Goal: Information Seeking & Learning: Learn about a topic

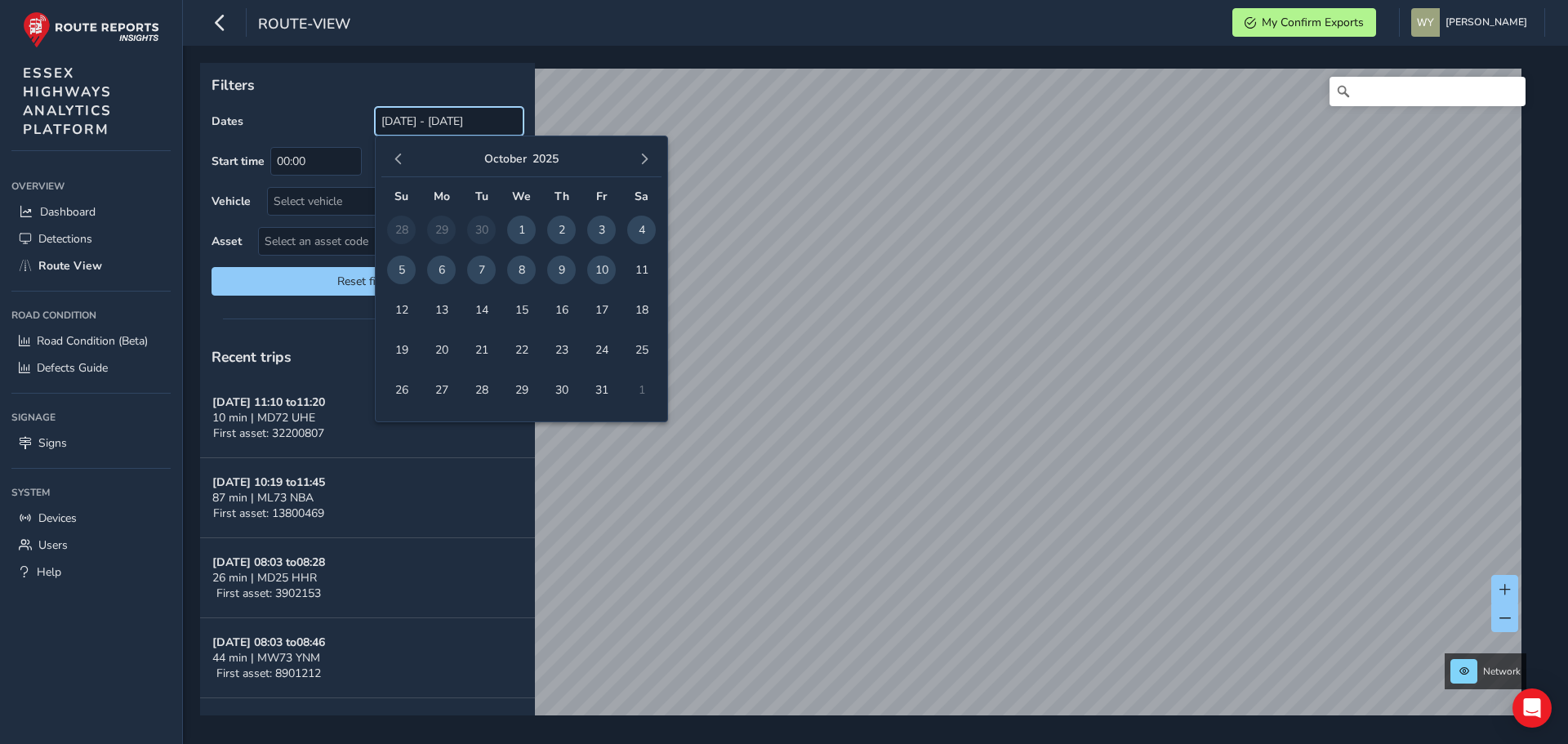
click at [471, 117] on input "[DATE] - [DATE]" at bounding box center [449, 121] width 149 height 28
click at [408, 148] on div "October 2025" at bounding box center [521, 160] width 280 height 35
click at [380, 164] on div "October 2025 Su Mo Tu We Th Fr Sa 28 29 30 1 2 3 4 5 6 7 8 9 10 11 12 13 14 15 …" at bounding box center [521, 278] width 293 height 287
click at [395, 160] on span "button" at bounding box center [399, 160] width 12 height 12
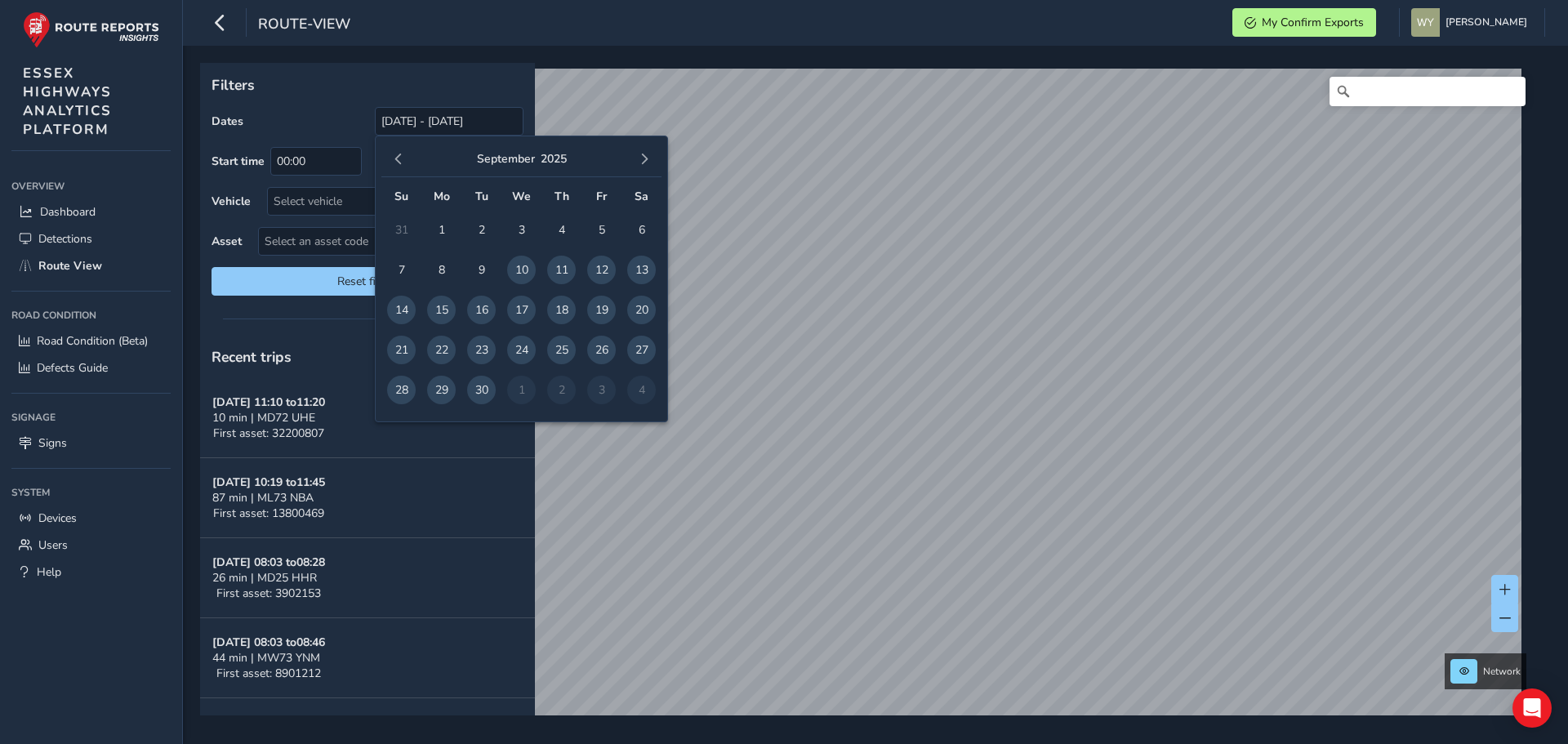
click at [395, 160] on span "button" at bounding box center [399, 160] width 12 height 12
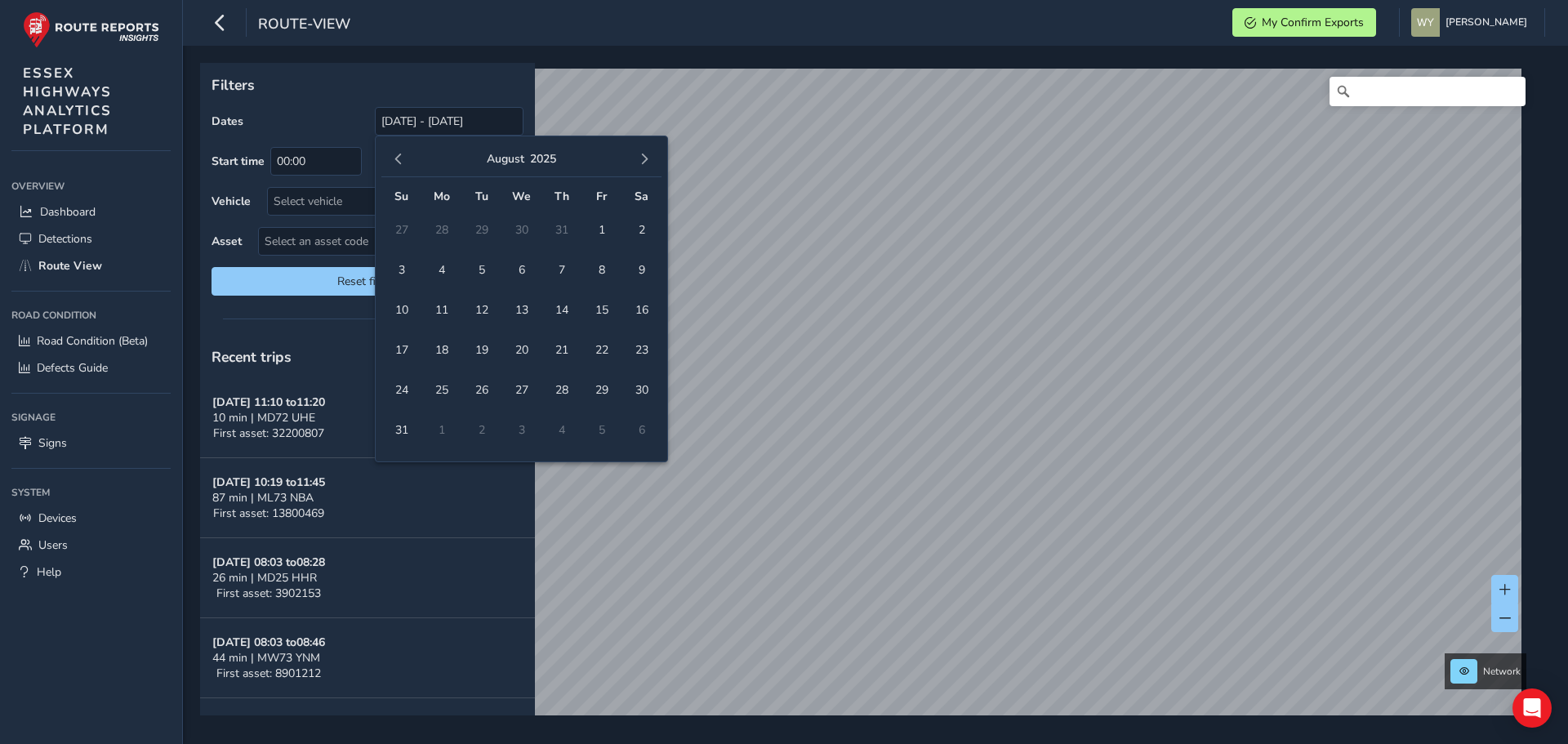
click at [395, 160] on span "button" at bounding box center [399, 160] width 12 height 12
click at [391, 159] on button "button" at bounding box center [399, 160] width 23 height 23
click at [391, 159] on button "button" at bounding box center [399, 160] width 23 height 23
click at [637, 229] on span "1" at bounding box center [641, 229] width 28 height 28
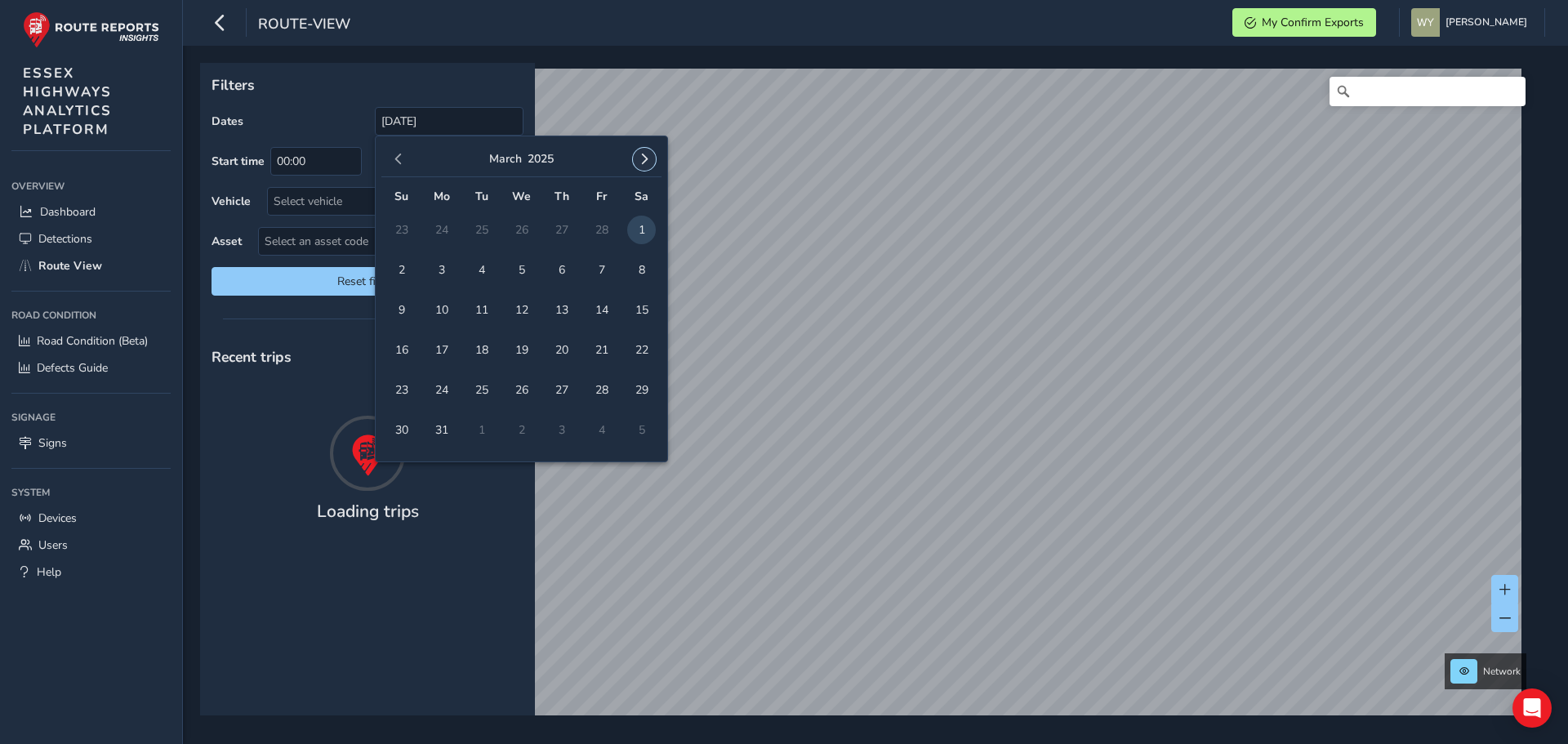
click at [646, 151] on button "button" at bounding box center [645, 160] width 23 height 23
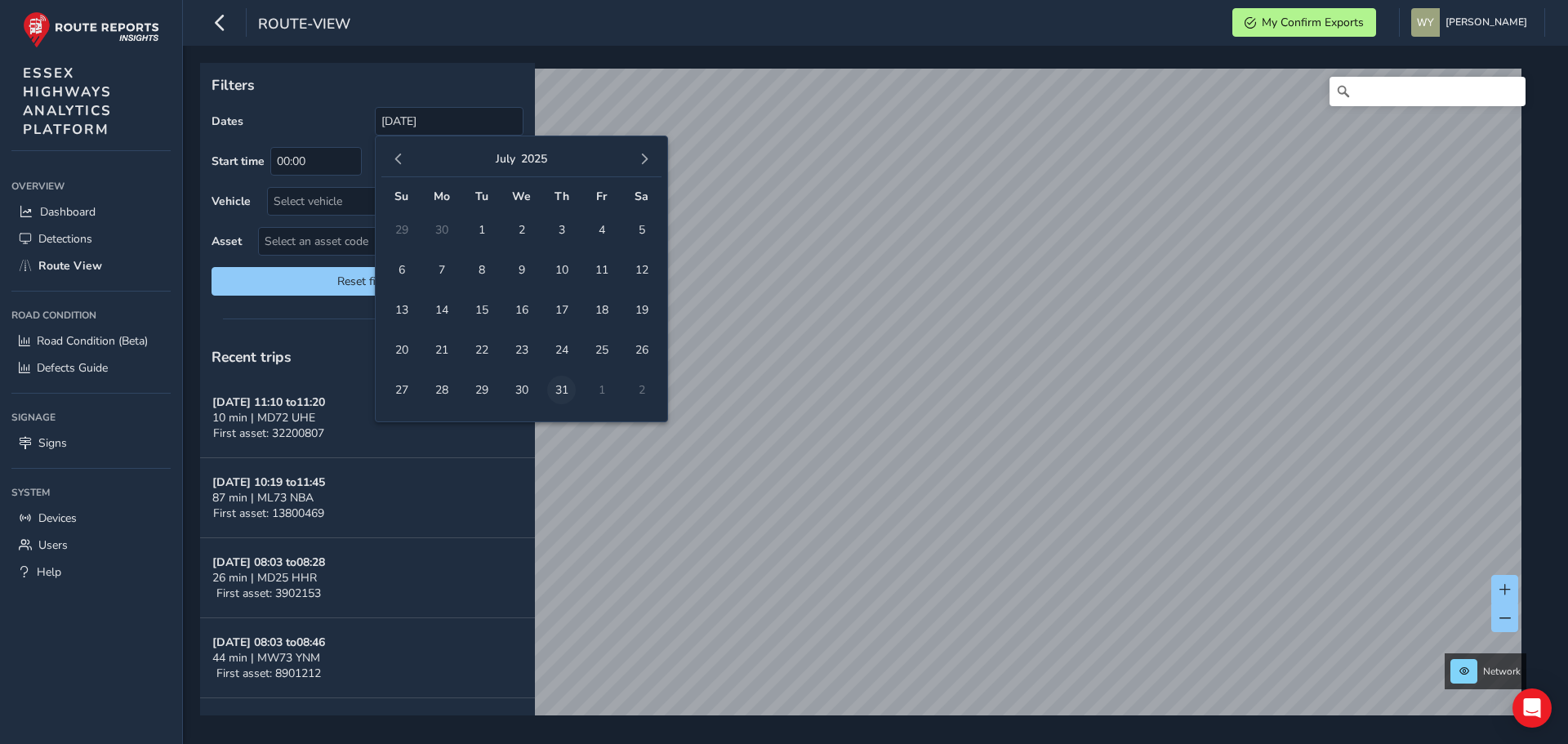
click at [567, 382] on span "31" at bounding box center [561, 390] width 28 height 28
type input "01/03/2025 - 31/07/2025"
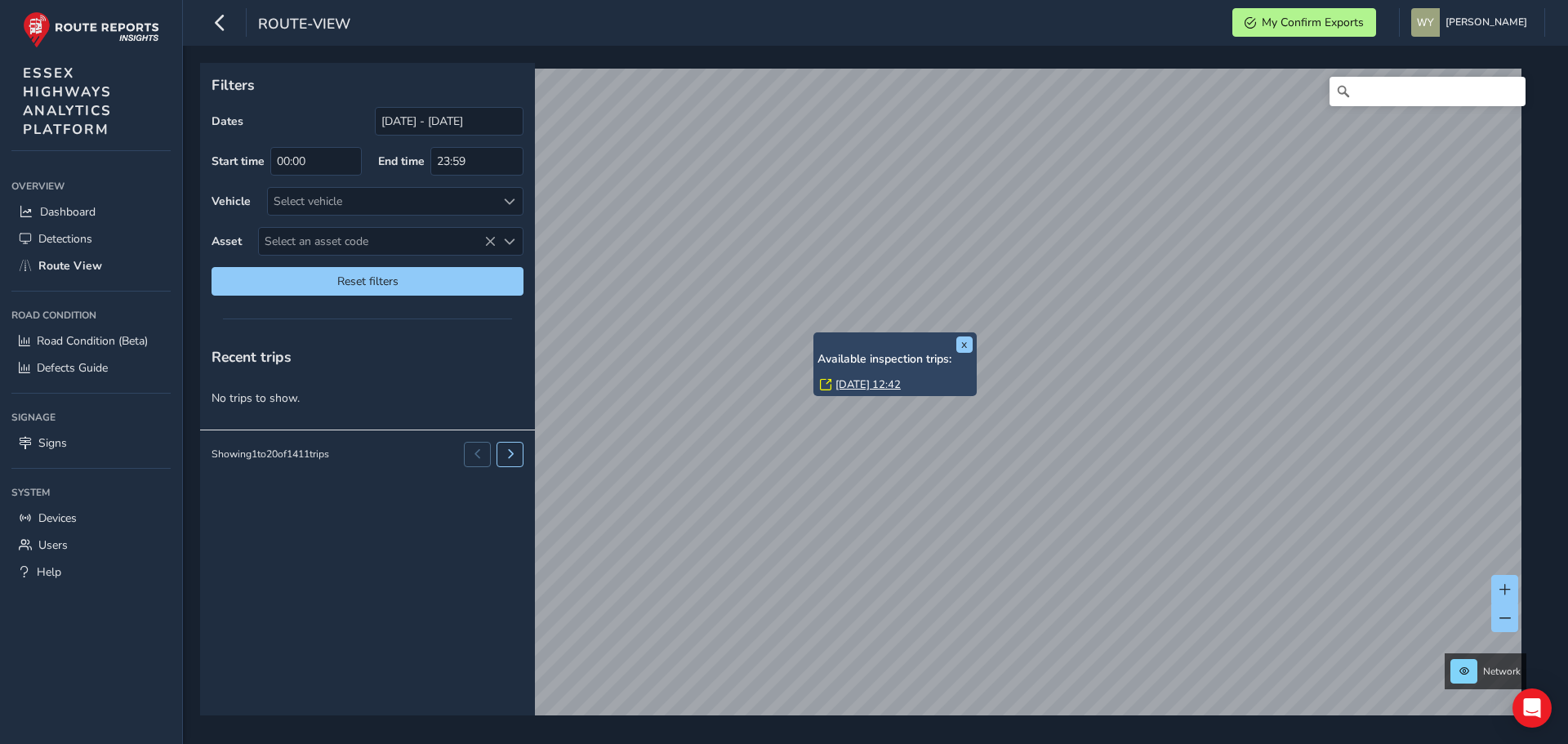
click at [837, 382] on link "Wed, 25 Jun, 12:42" at bounding box center [868, 385] width 66 height 15
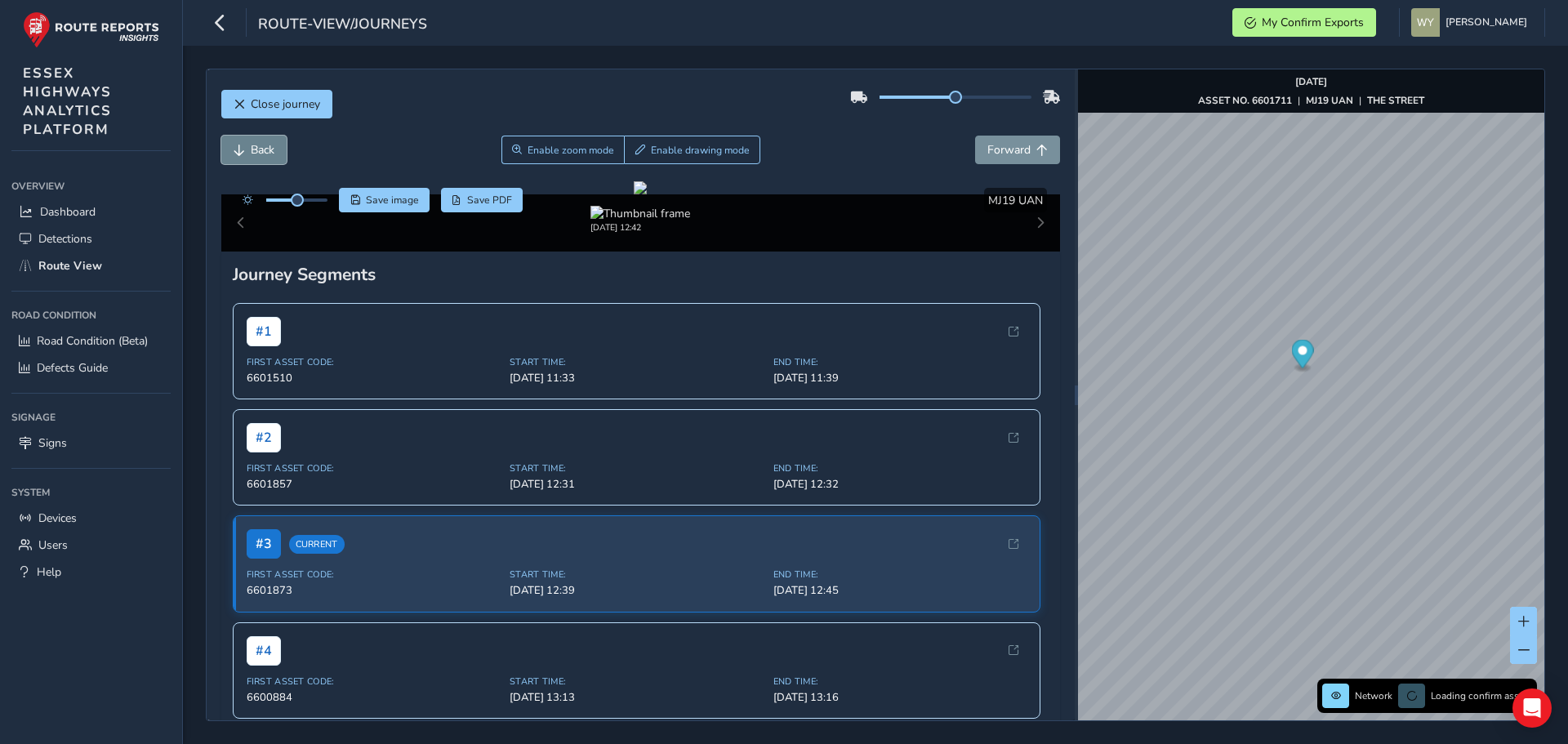
click at [278, 158] on button "Back" at bounding box center [253, 150] width 66 height 28
click at [268, 151] on span "Back" at bounding box center [263, 150] width 24 height 16
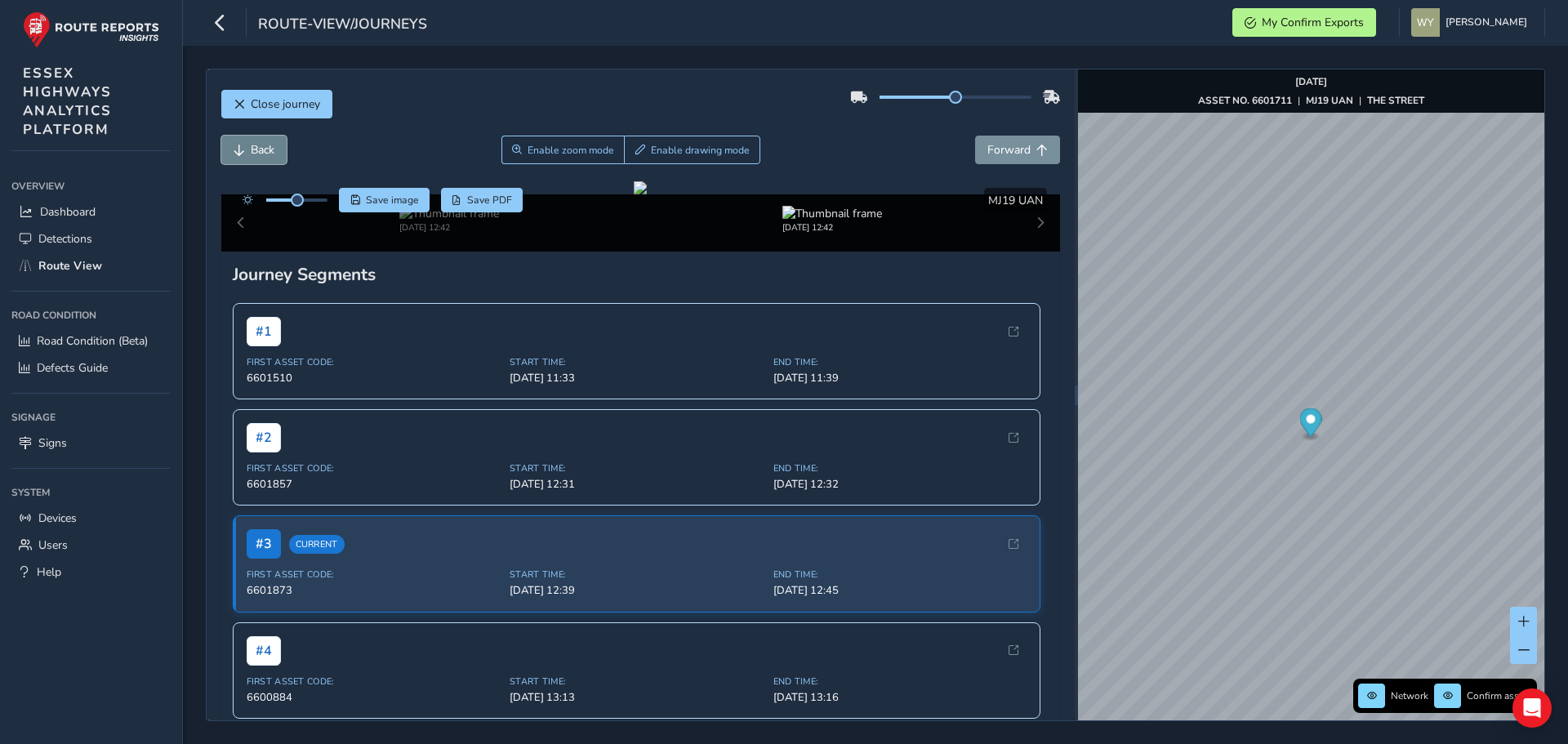
click at [268, 151] on span "Back" at bounding box center [263, 150] width 24 height 16
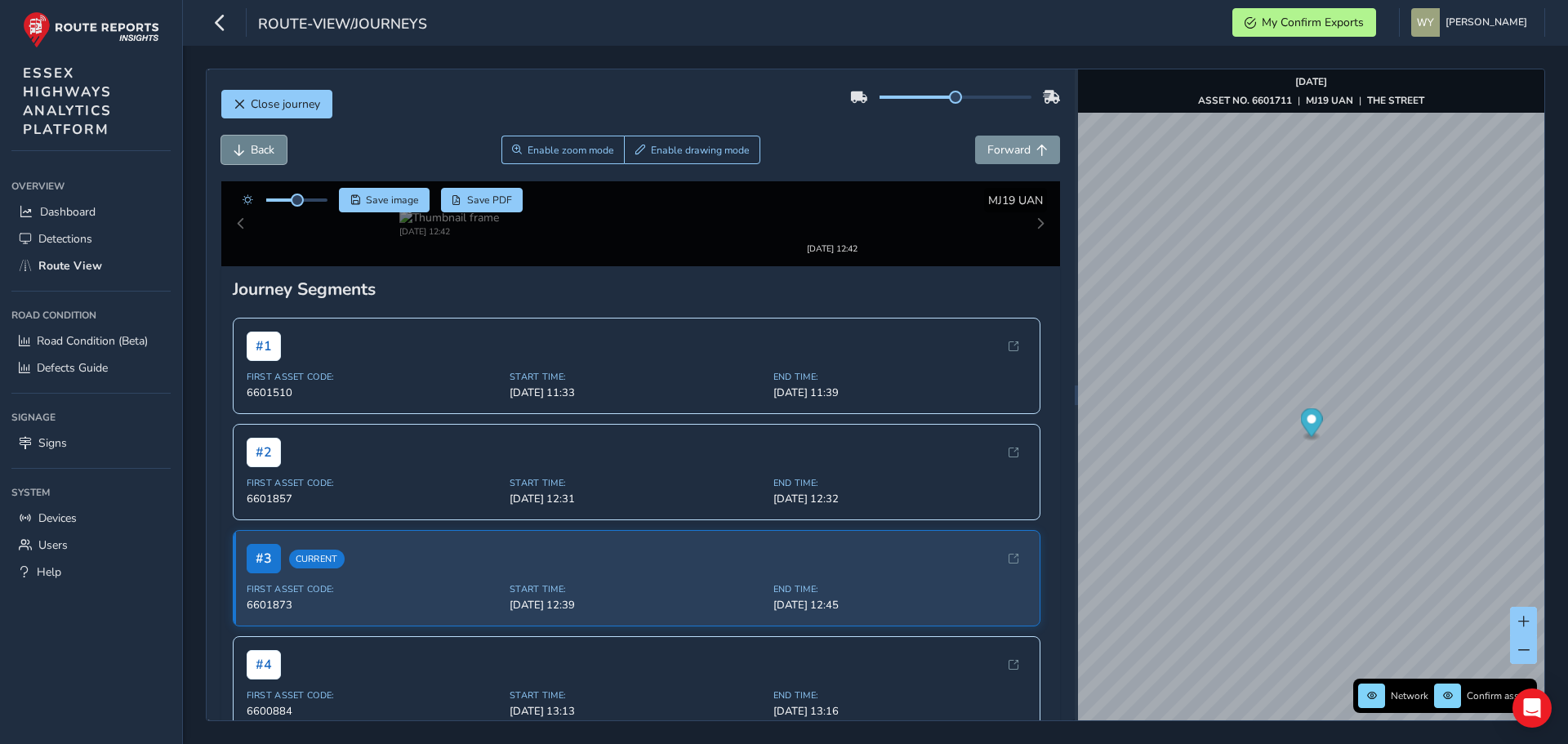
click at [268, 151] on span "Back" at bounding box center [263, 150] width 24 height 16
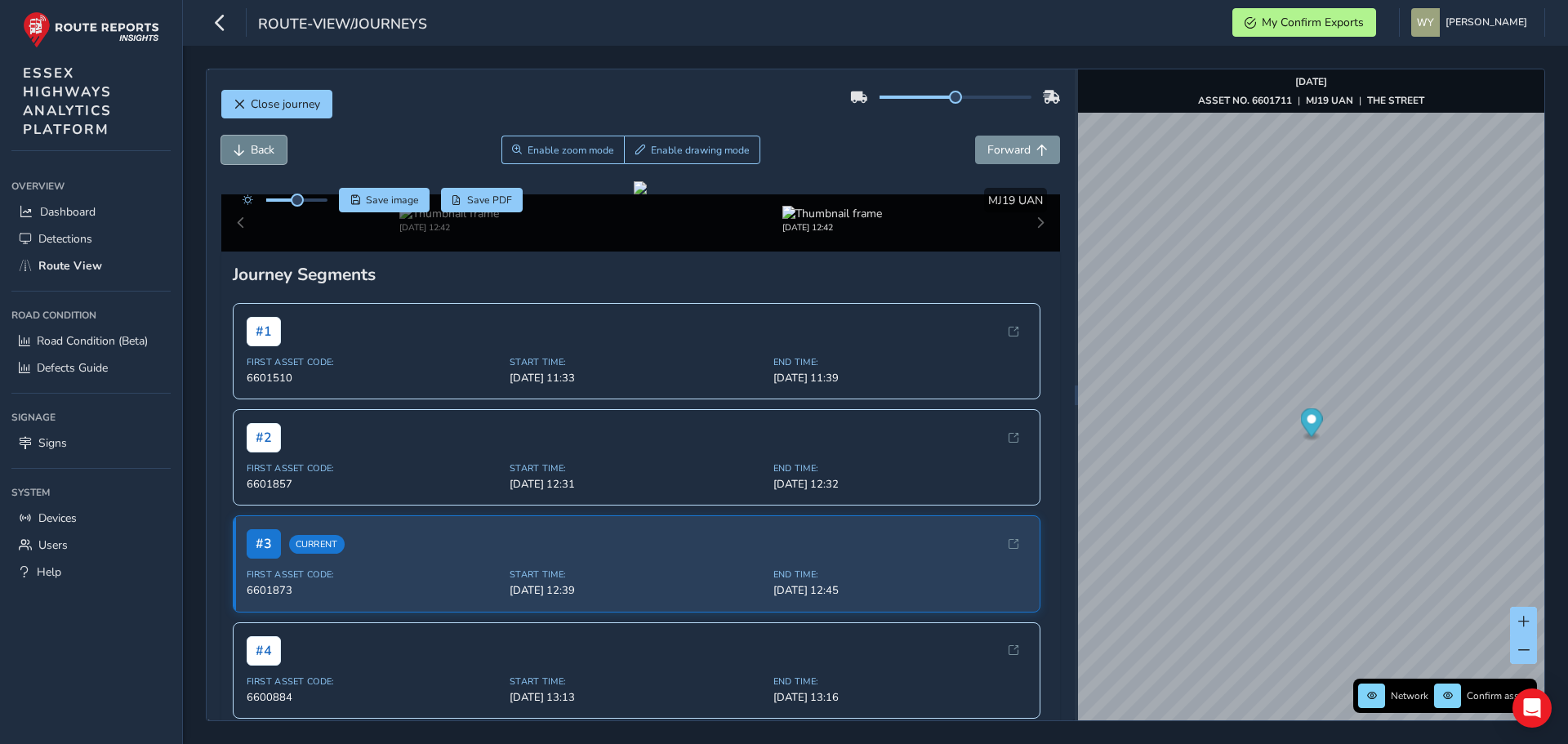
click at [268, 151] on span "Back" at bounding box center [263, 150] width 24 height 16
click at [1013, 153] on span "Forward" at bounding box center [1009, 150] width 43 height 16
click at [249, 145] on button "Back" at bounding box center [253, 150] width 66 height 28
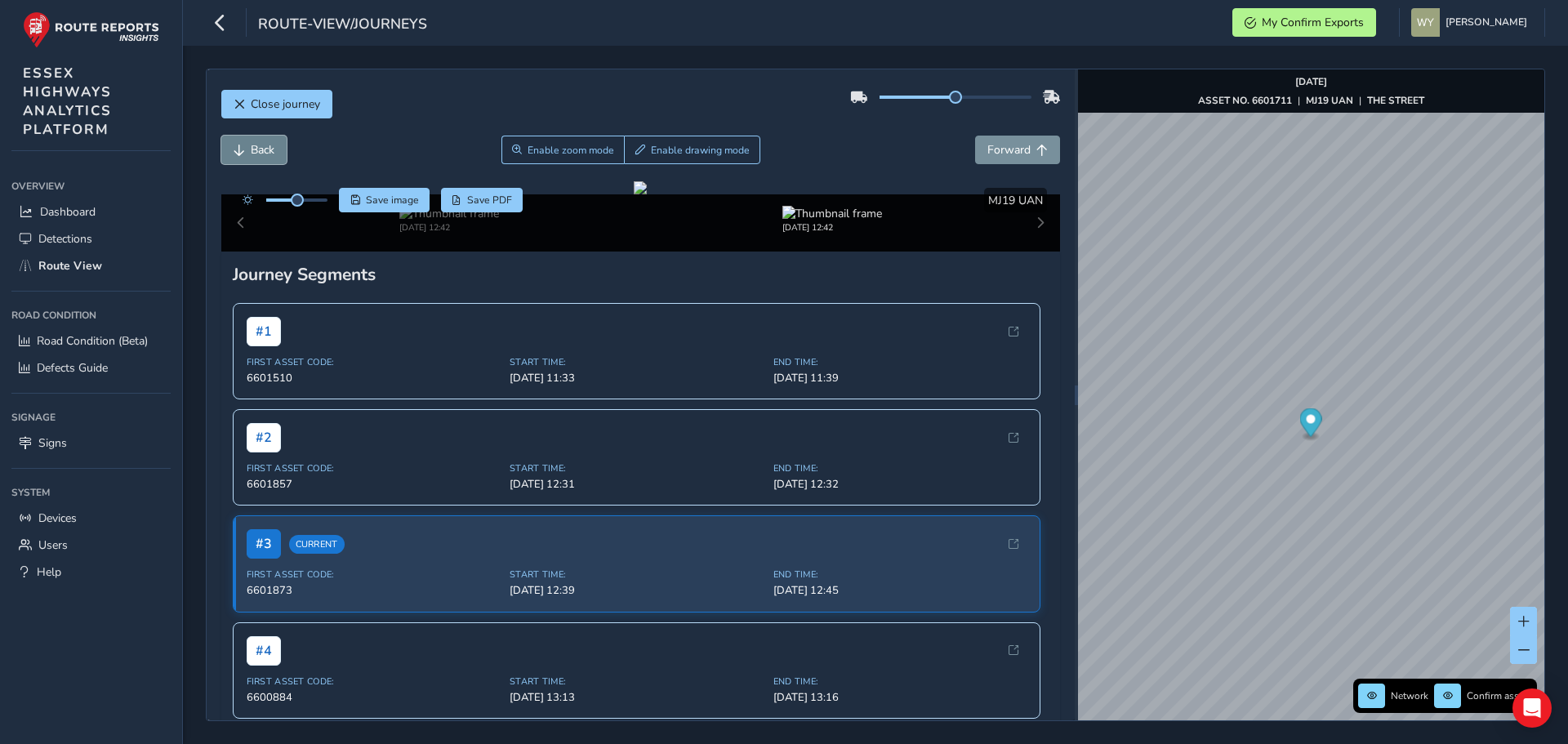
click at [249, 145] on button "Back" at bounding box center [253, 150] width 66 height 28
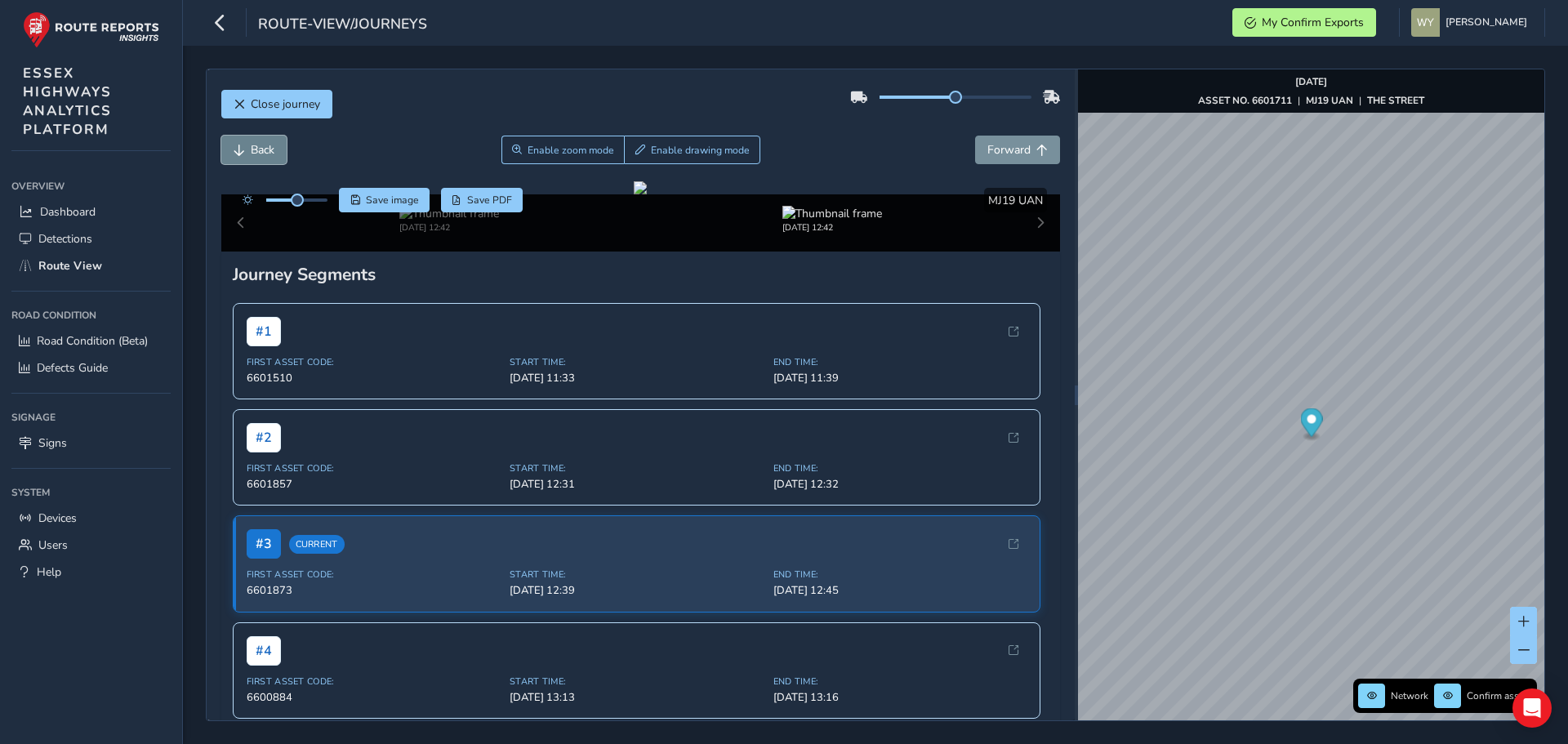
click at [249, 145] on button "Back" at bounding box center [253, 150] width 66 height 28
click at [1011, 144] on span "Forward" at bounding box center [1009, 150] width 43 height 16
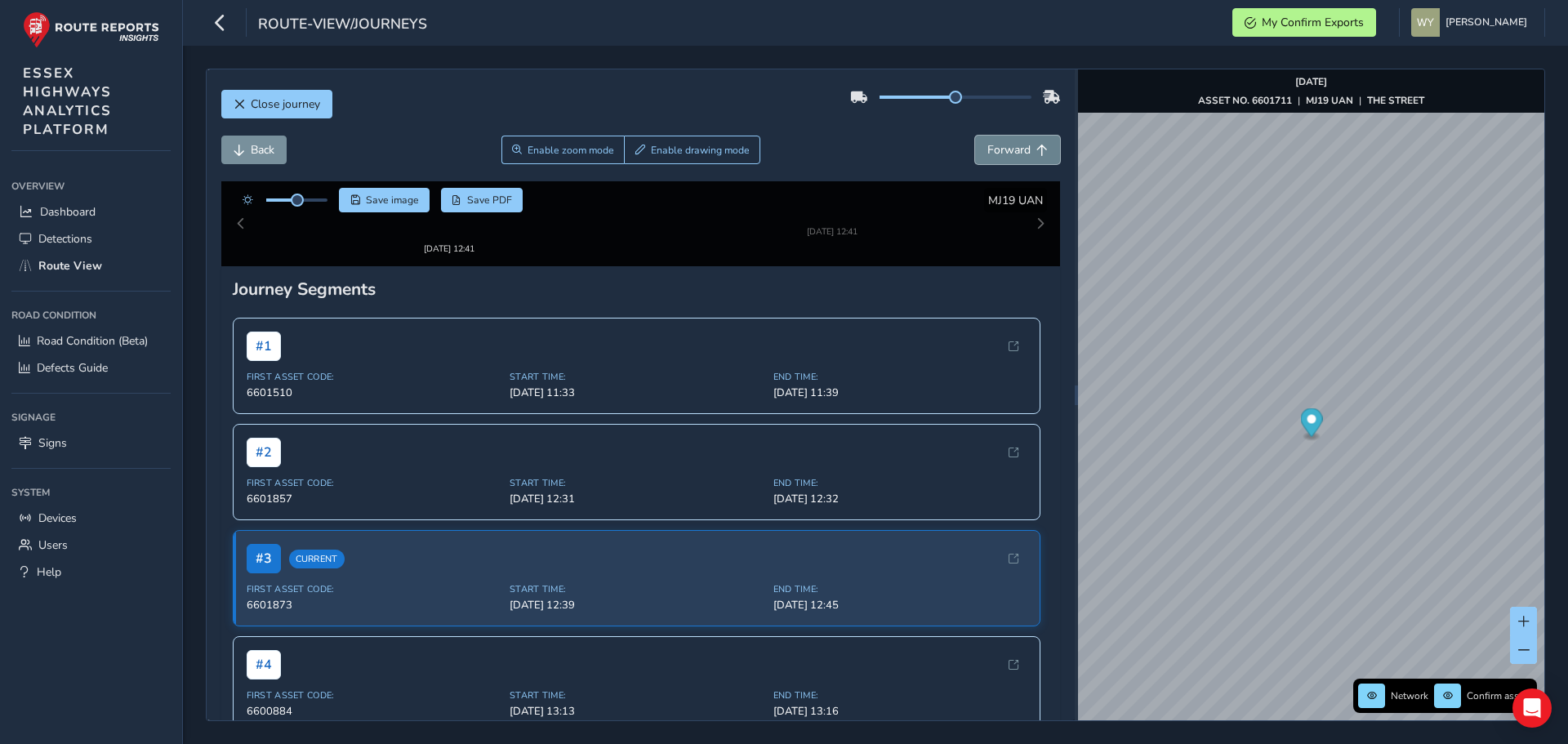
click at [1011, 144] on span "Forward" at bounding box center [1009, 150] width 43 height 16
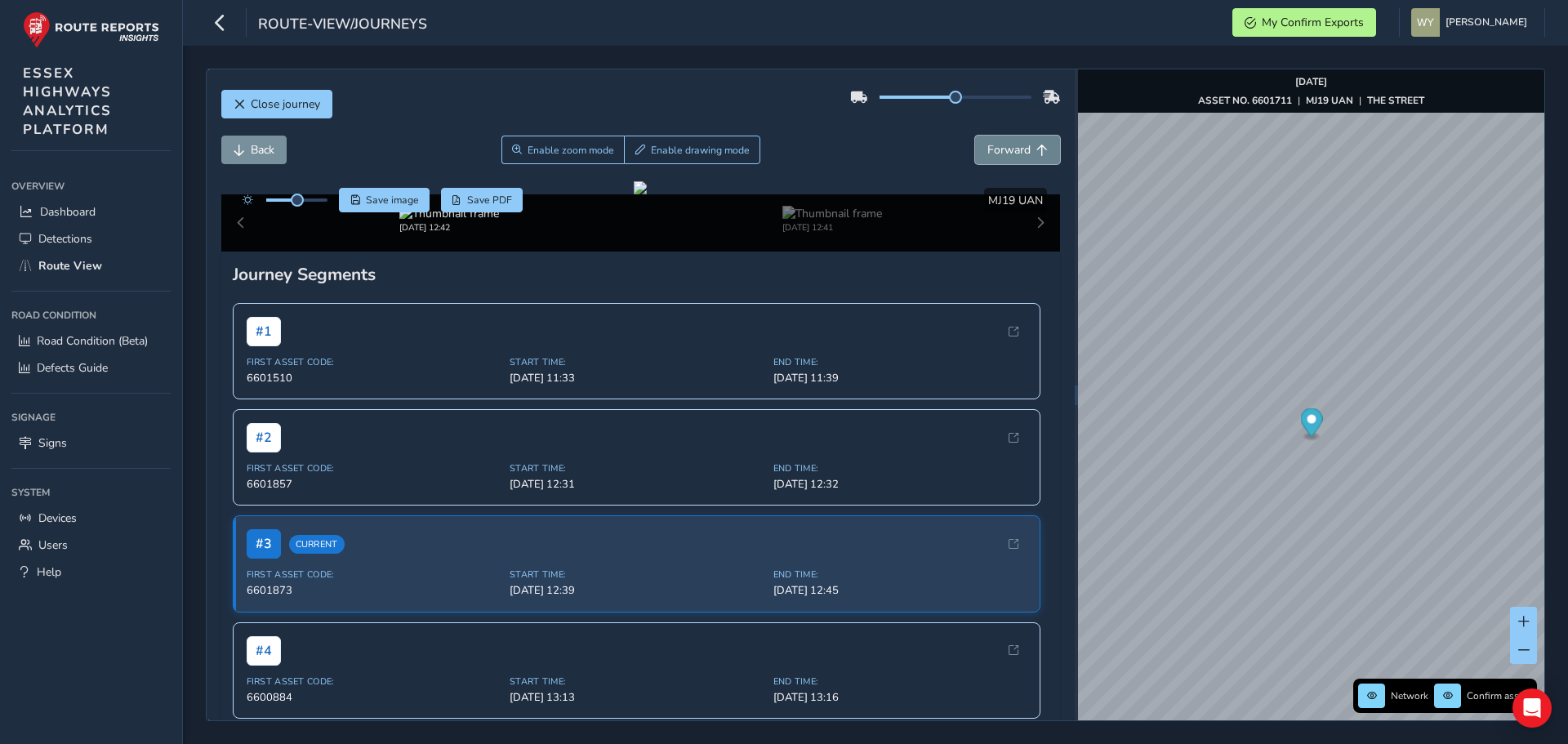
click at [1011, 144] on span "Forward" at bounding box center [1009, 150] width 43 height 16
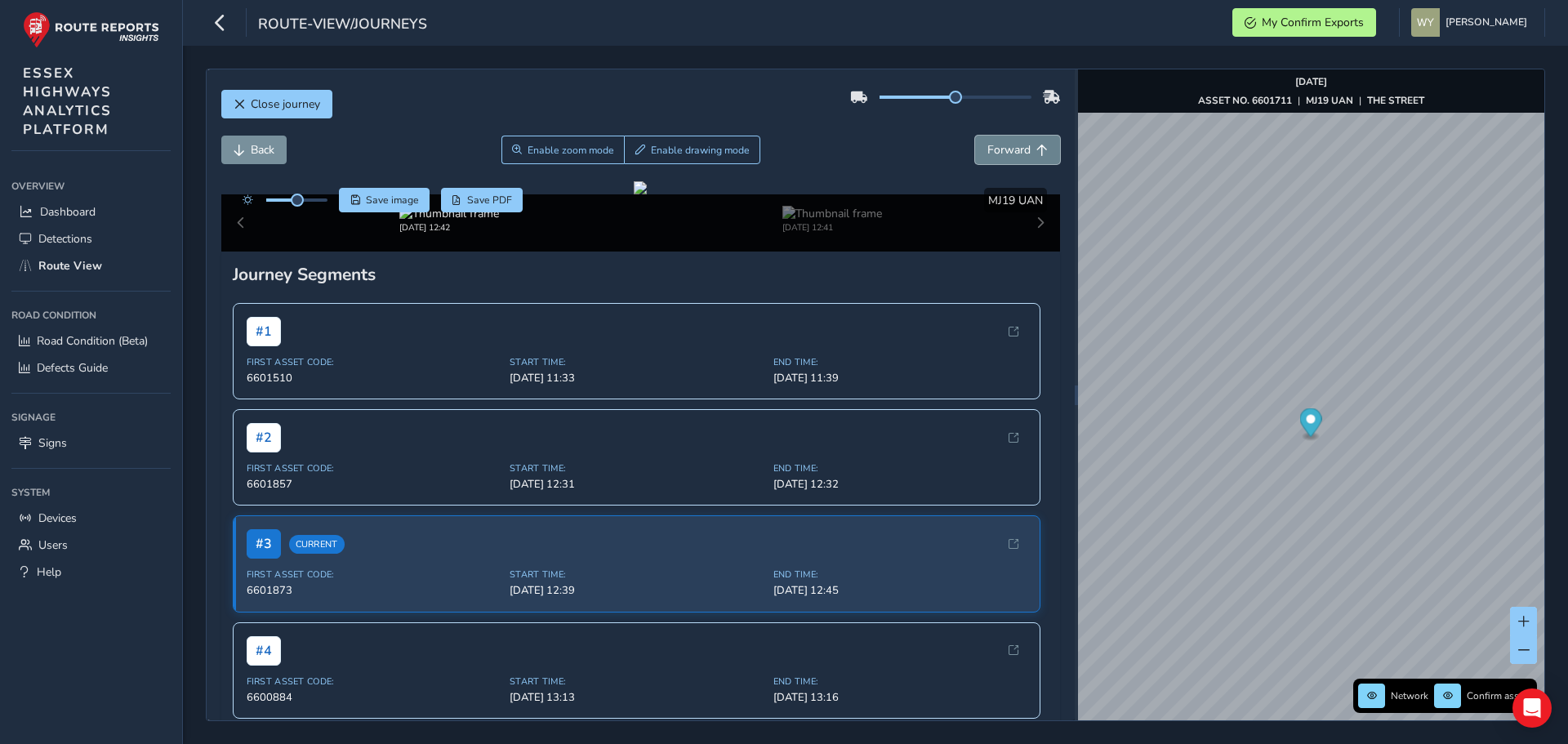
click at [1011, 144] on span "Forward" at bounding box center [1009, 150] width 43 height 16
click at [235, 145] on span "Back" at bounding box center [239, 150] width 12 height 12
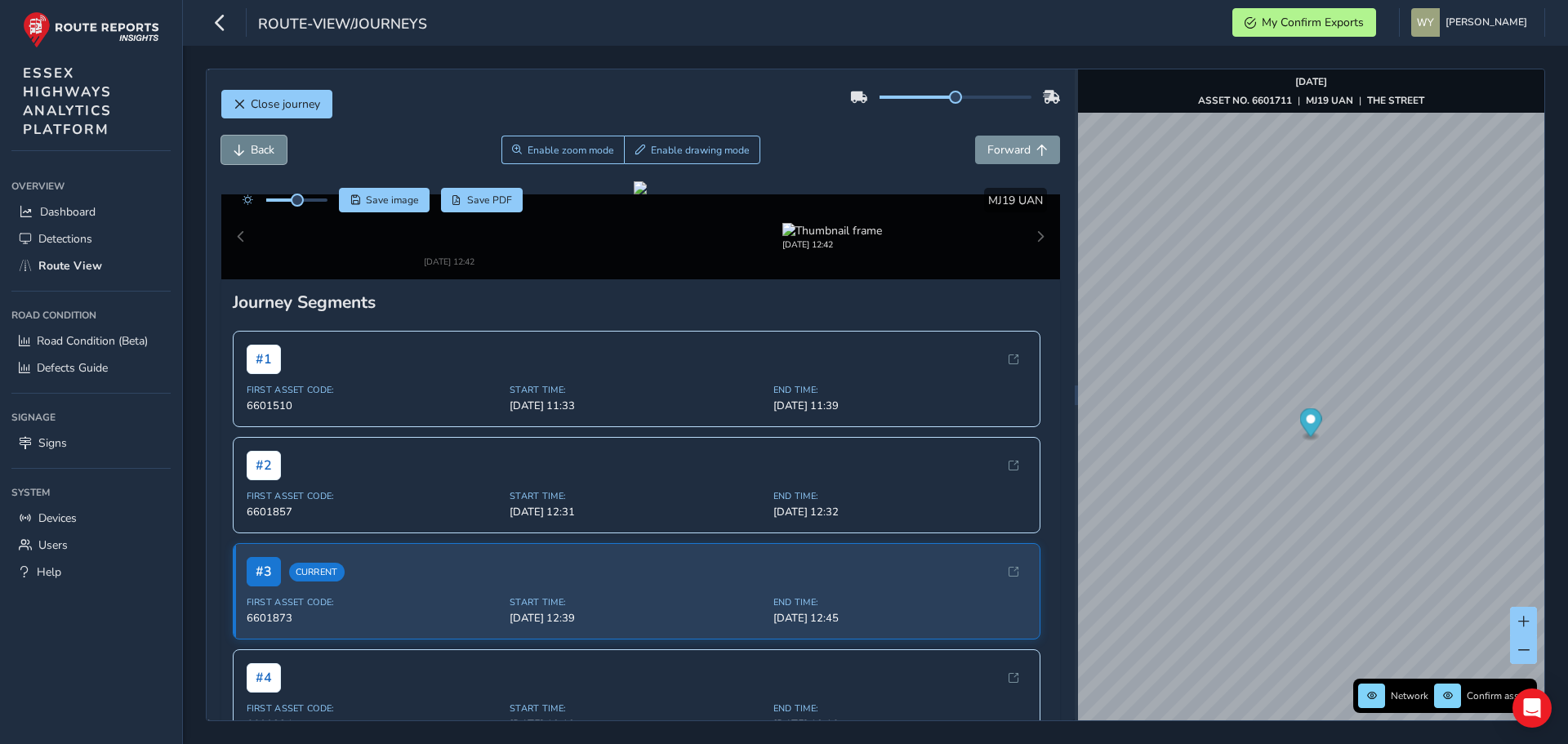
click at [235, 145] on span "Back" at bounding box center [239, 150] width 12 height 12
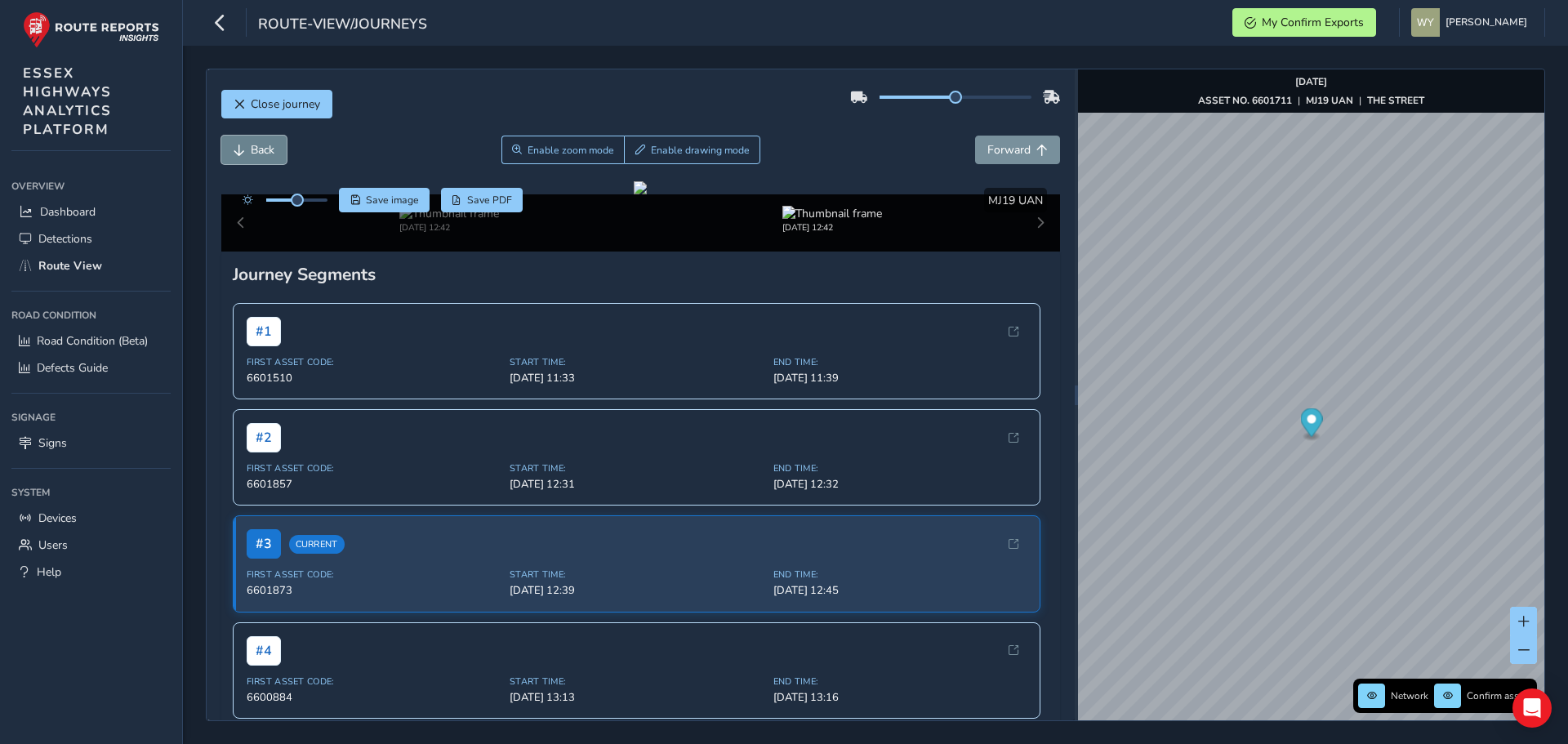
click at [239, 140] on button "Back" at bounding box center [253, 150] width 66 height 28
click at [1021, 147] on button "Forward" at bounding box center [1017, 150] width 85 height 28
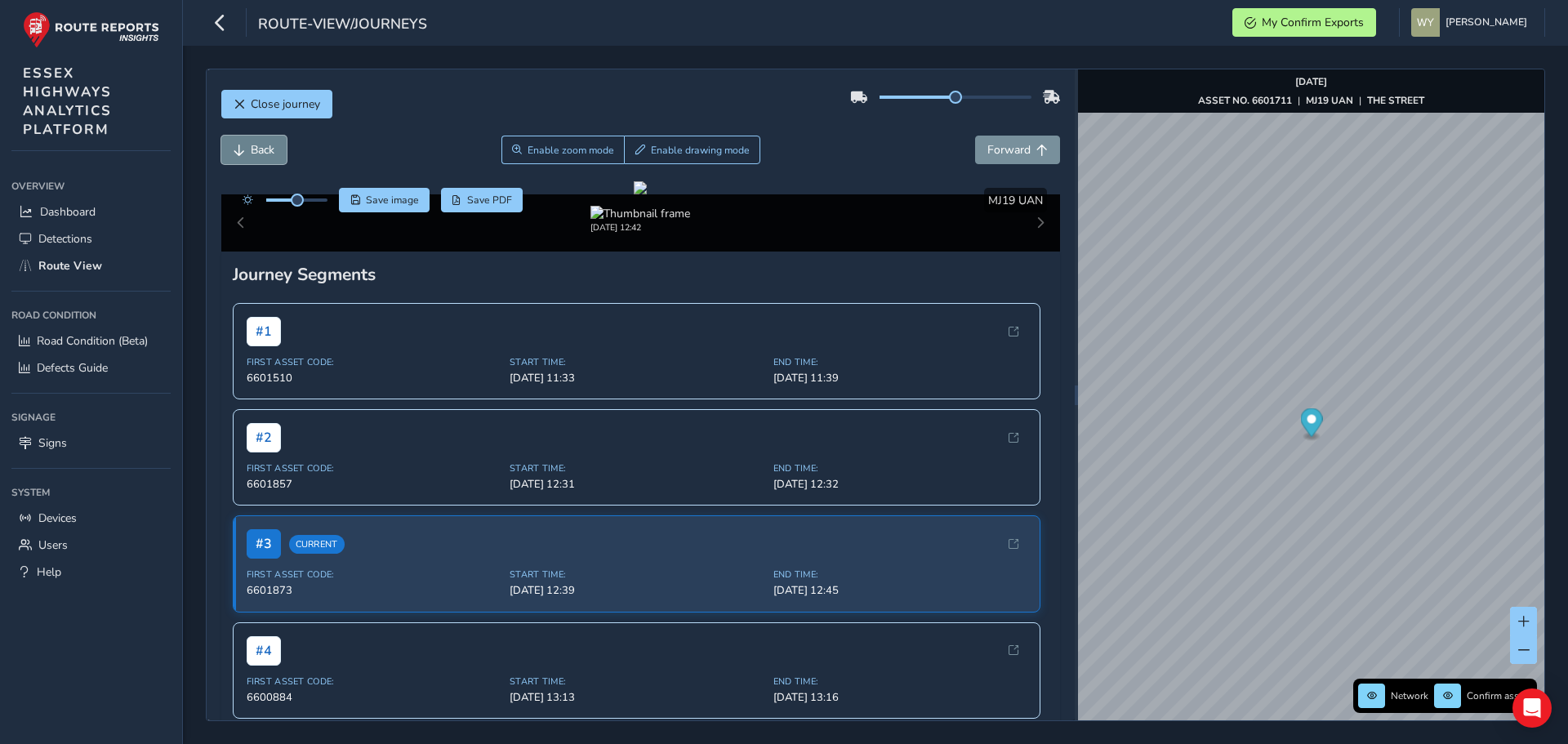
click at [258, 143] on span "Back" at bounding box center [263, 150] width 24 height 16
click at [282, 150] on button "Back" at bounding box center [253, 150] width 66 height 28
click at [1018, 150] on span "Forward" at bounding box center [1009, 150] width 43 height 16
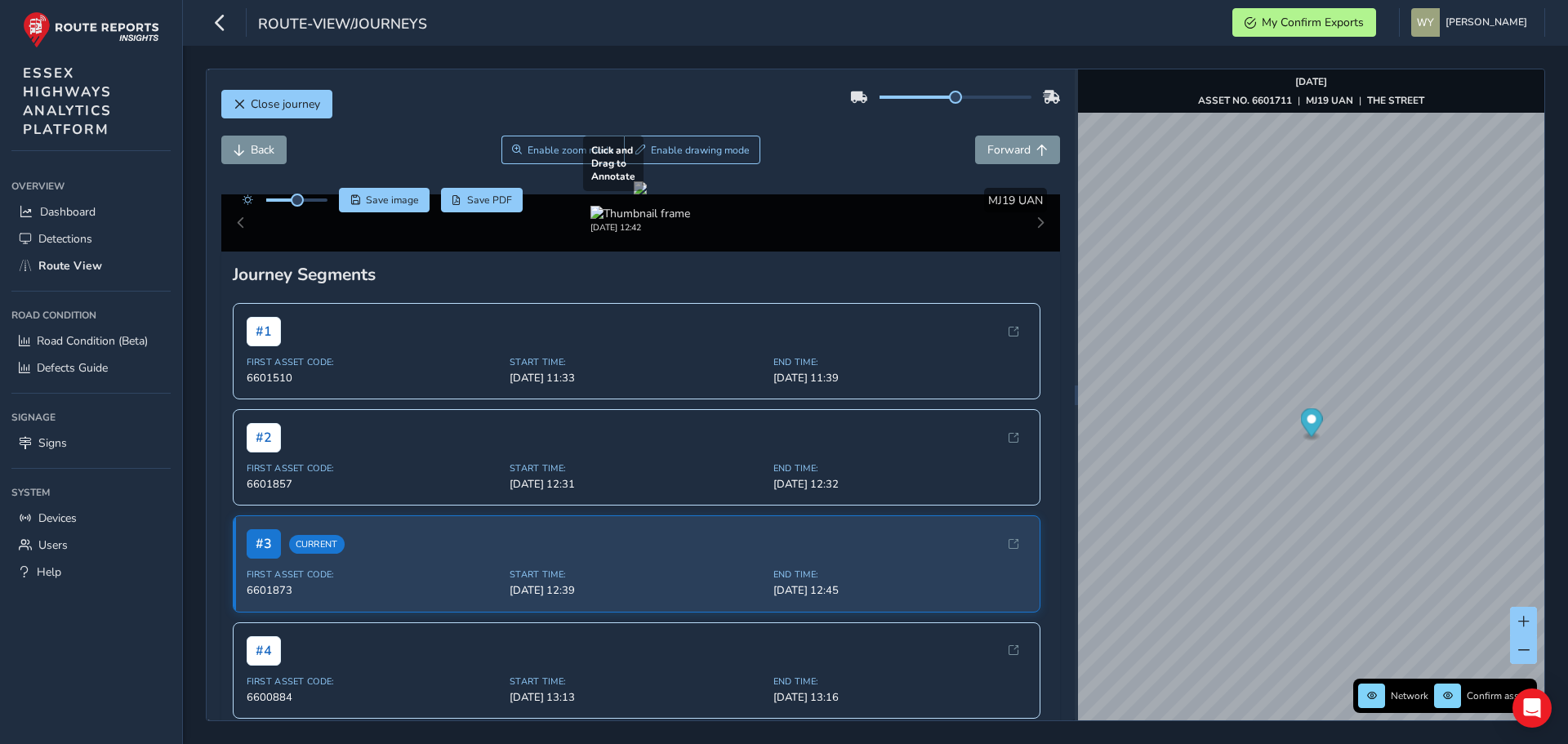
drag, startPoint x: 799, startPoint y: 359, endPoint x: 706, endPoint y: 339, distance: 95.1
click at [646, 195] on div at bounding box center [641, 188] width 13 height 13
click at [256, 150] on span "Back" at bounding box center [263, 150] width 24 height 16
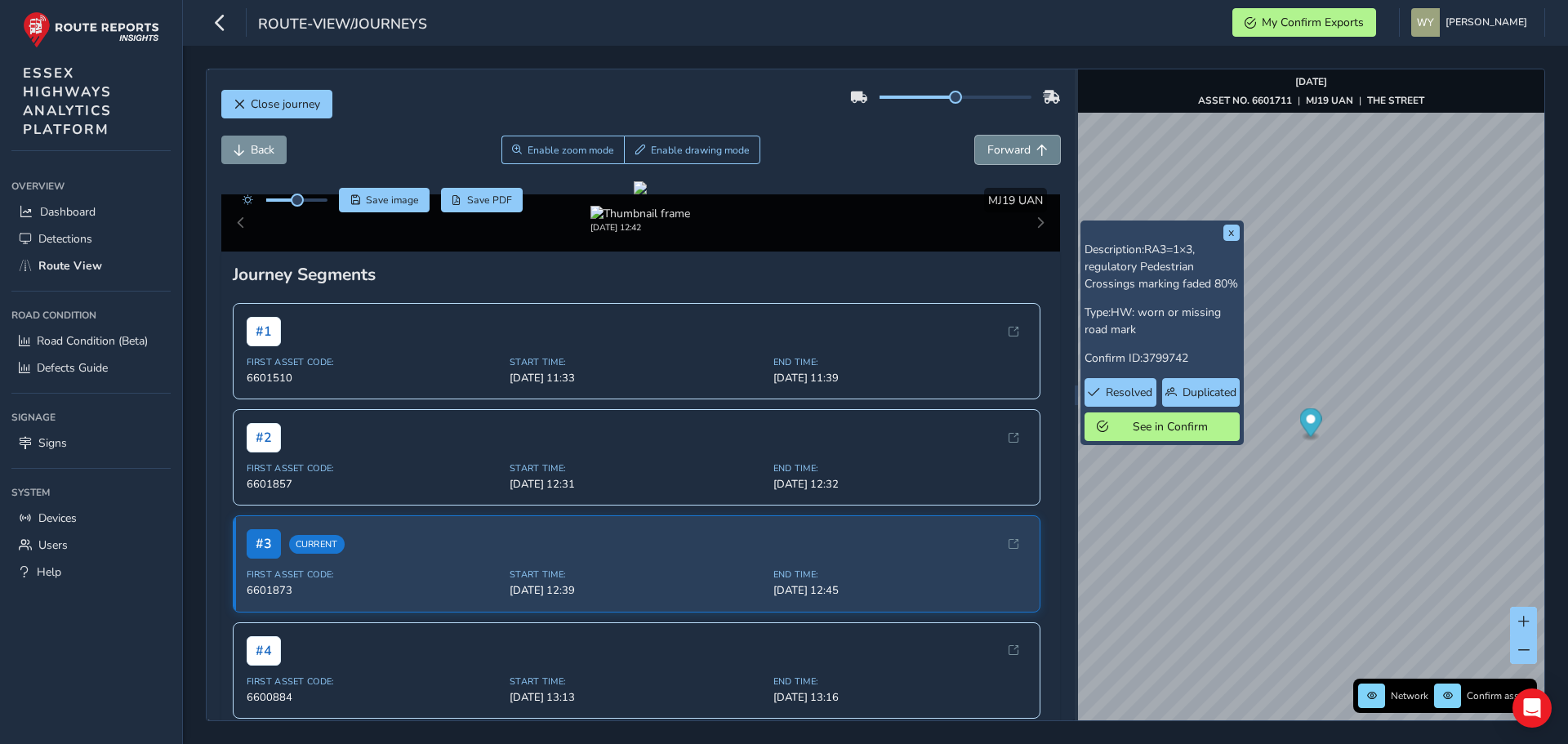
click at [1036, 149] on span "Forward" at bounding box center [1042, 150] width 12 height 12
click at [991, 145] on span "Forward" at bounding box center [1009, 150] width 43 height 16
click at [266, 149] on span "Back" at bounding box center [263, 150] width 24 height 16
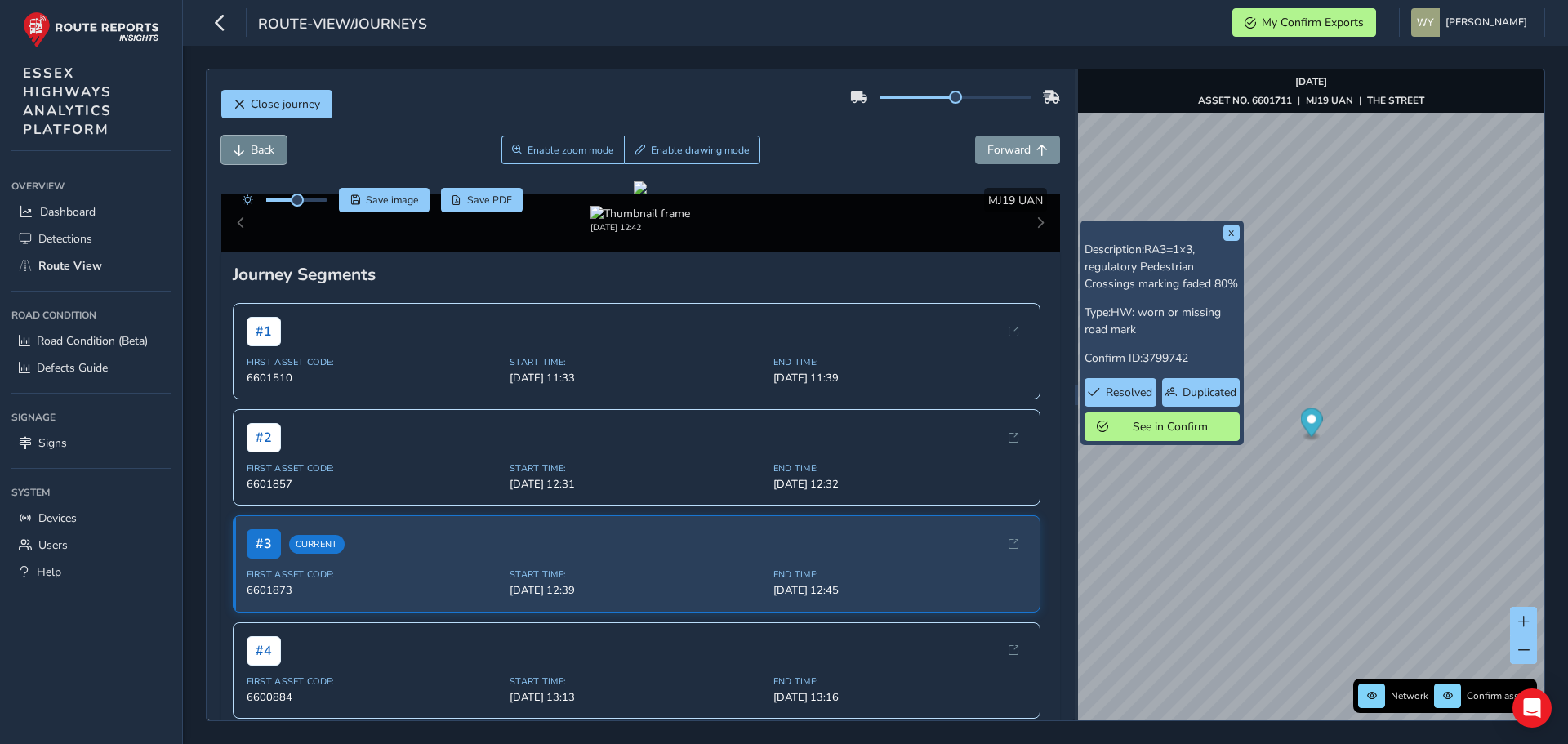
click at [266, 149] on span "Back" at bounding box center [263, 150] width 24 height 16
click at [1000, 148] on span "Forward" at bounding box center [1009, 150] width 43 height 16
click at [257, 165] on div "Back Enable zoom mode Enable drawing mode Forward" at bounding box center [641, 158] width 839 height 46
click at [260, 156] on span "Back" at bounding box center [263, 150] width 24 height 16
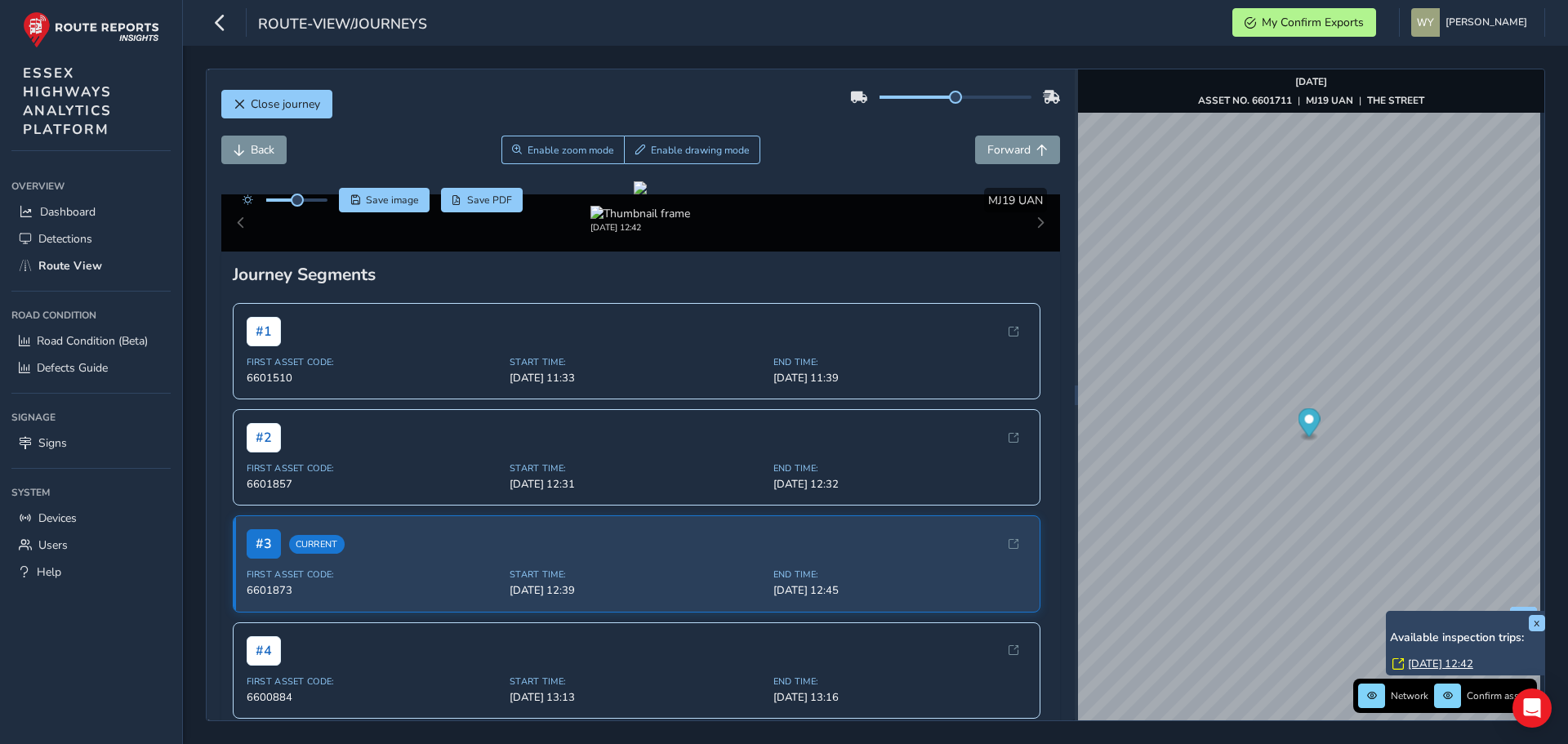
click at [1418, 666] on link "Wed, 25 Jun, 12:42" at bounding box center [1440, 664] width 66 height 15
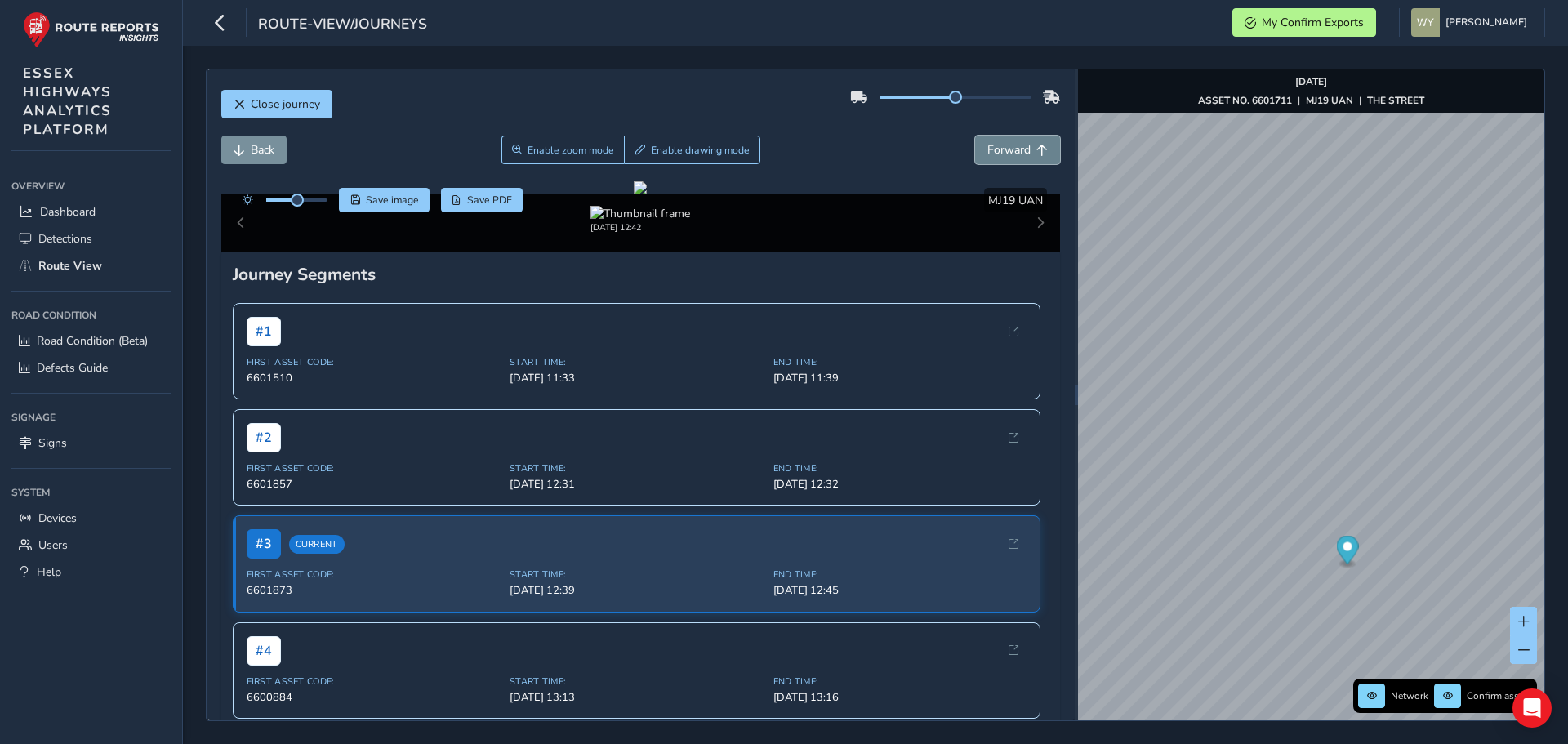
click at [1006, 142] on span "Forward" at bounding box center [1009, 150] width 43 height 16
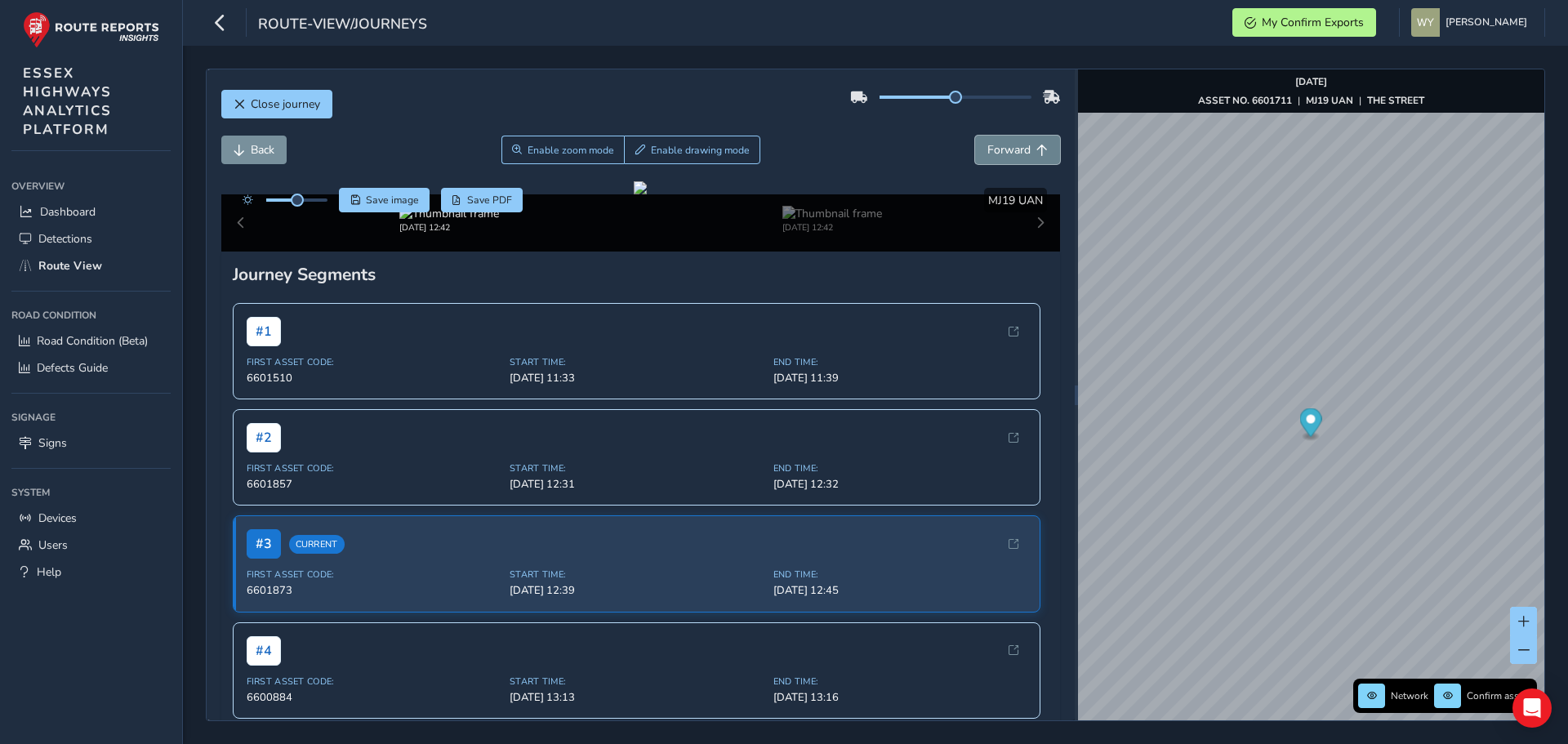
click at [1006, 142] on span "Forward" at bounding box center [1009, 150] width 43 height 16
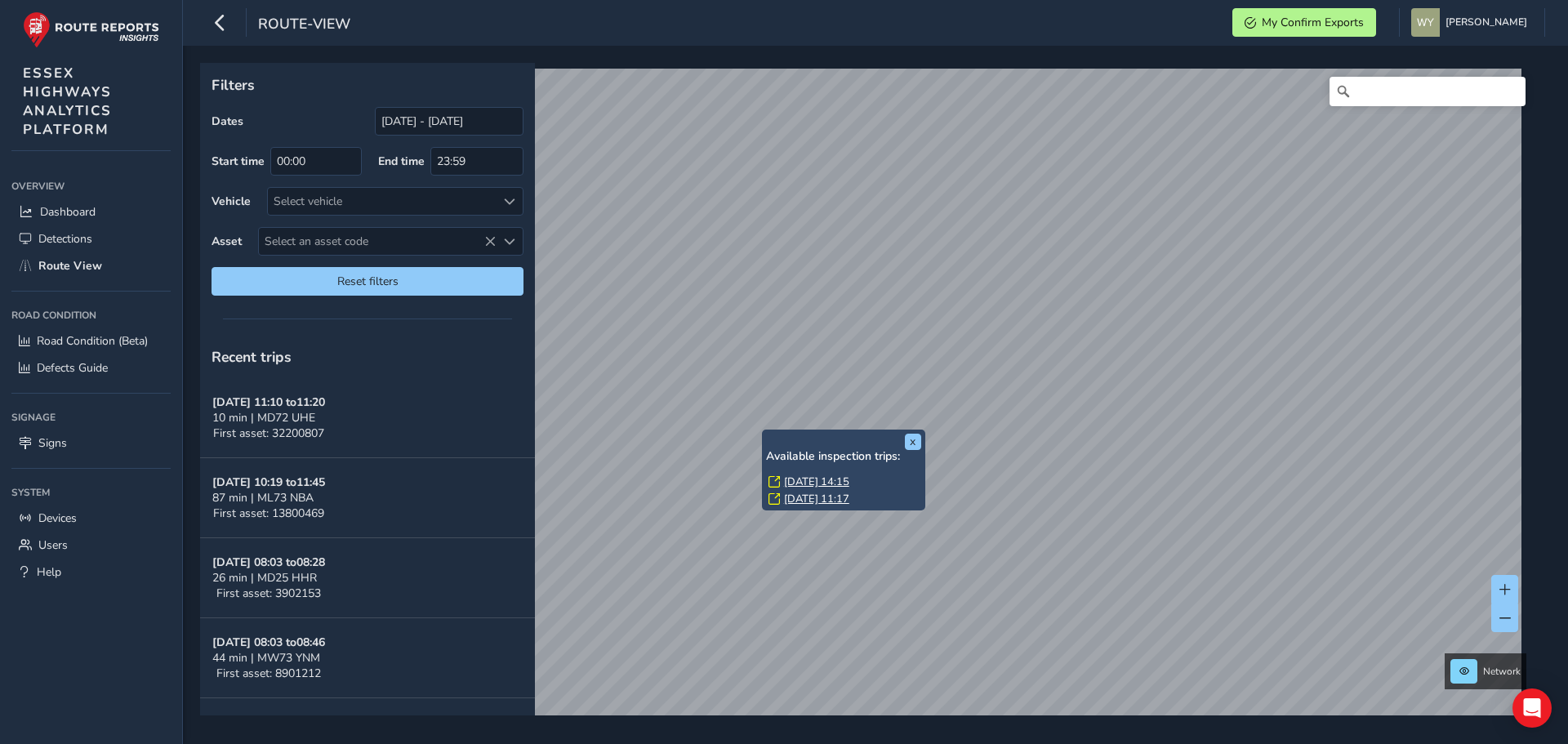
click at [802, 478] on link "[DATE] 14:15" at bounding box center [817, 482] width 66 height 15
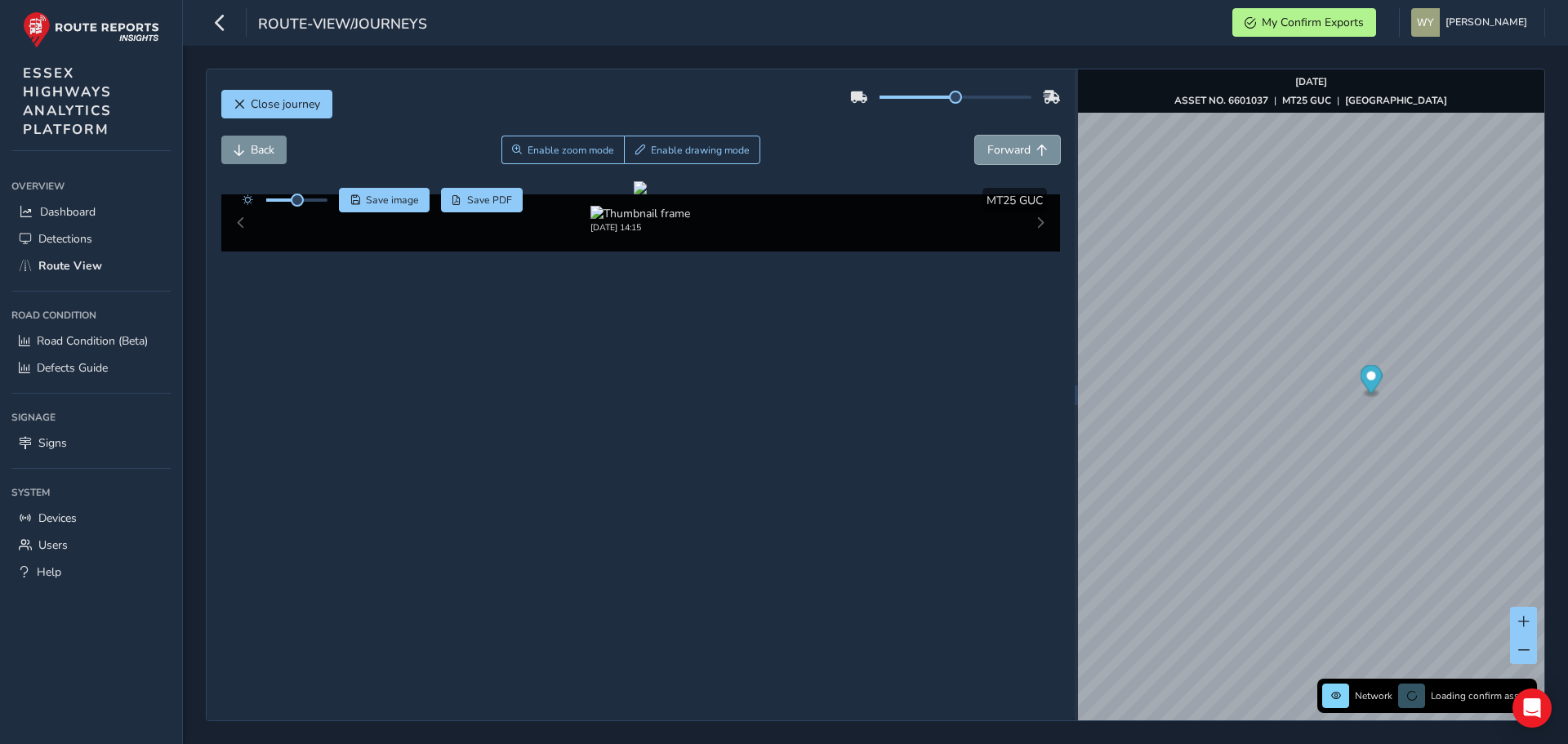
click at [1002, 152] on span "Forward" at bounding box center [1009, 150] width 43 height 16
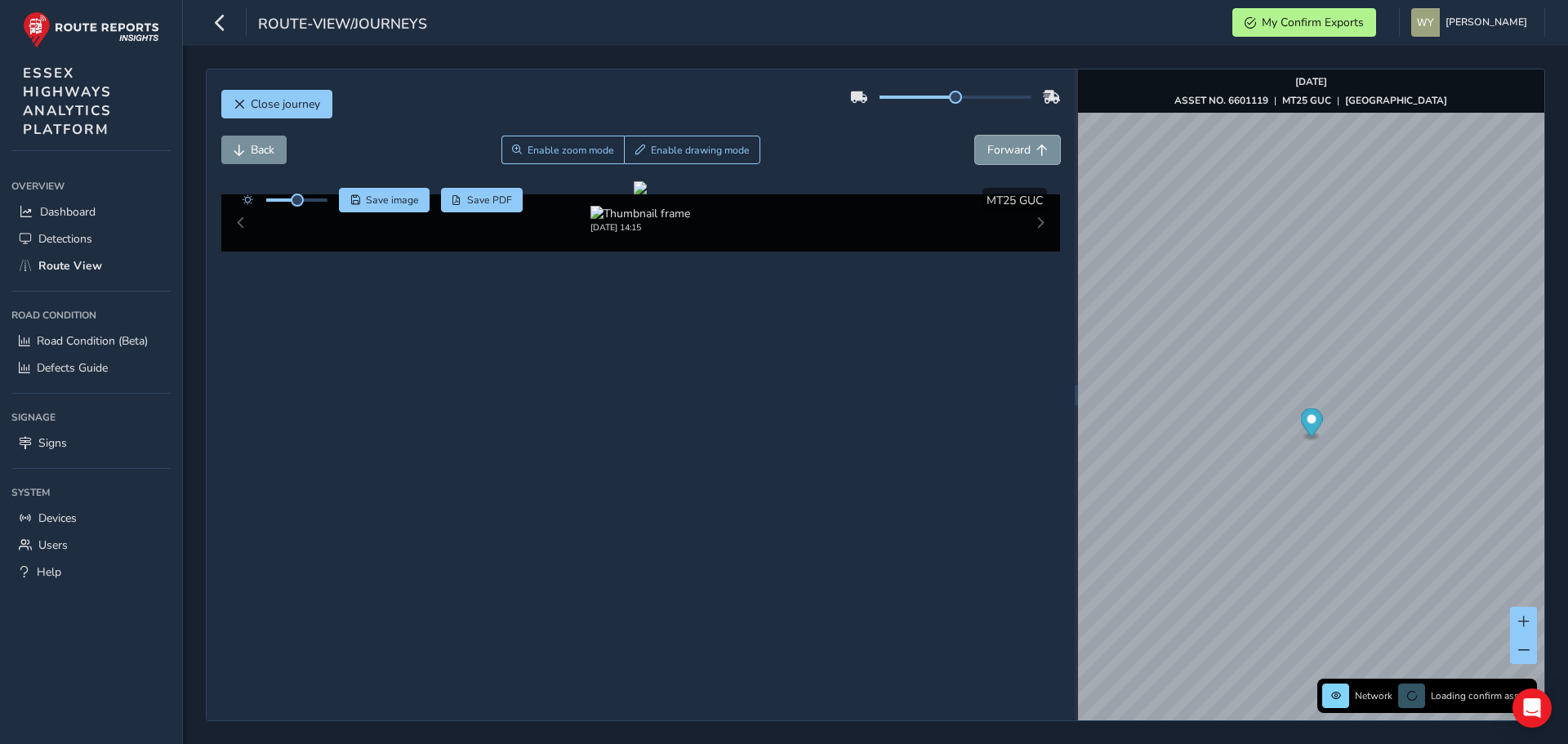
click at [1002, 152] on span "Forward" at bounding box center [1009, 150] width 43 height 16
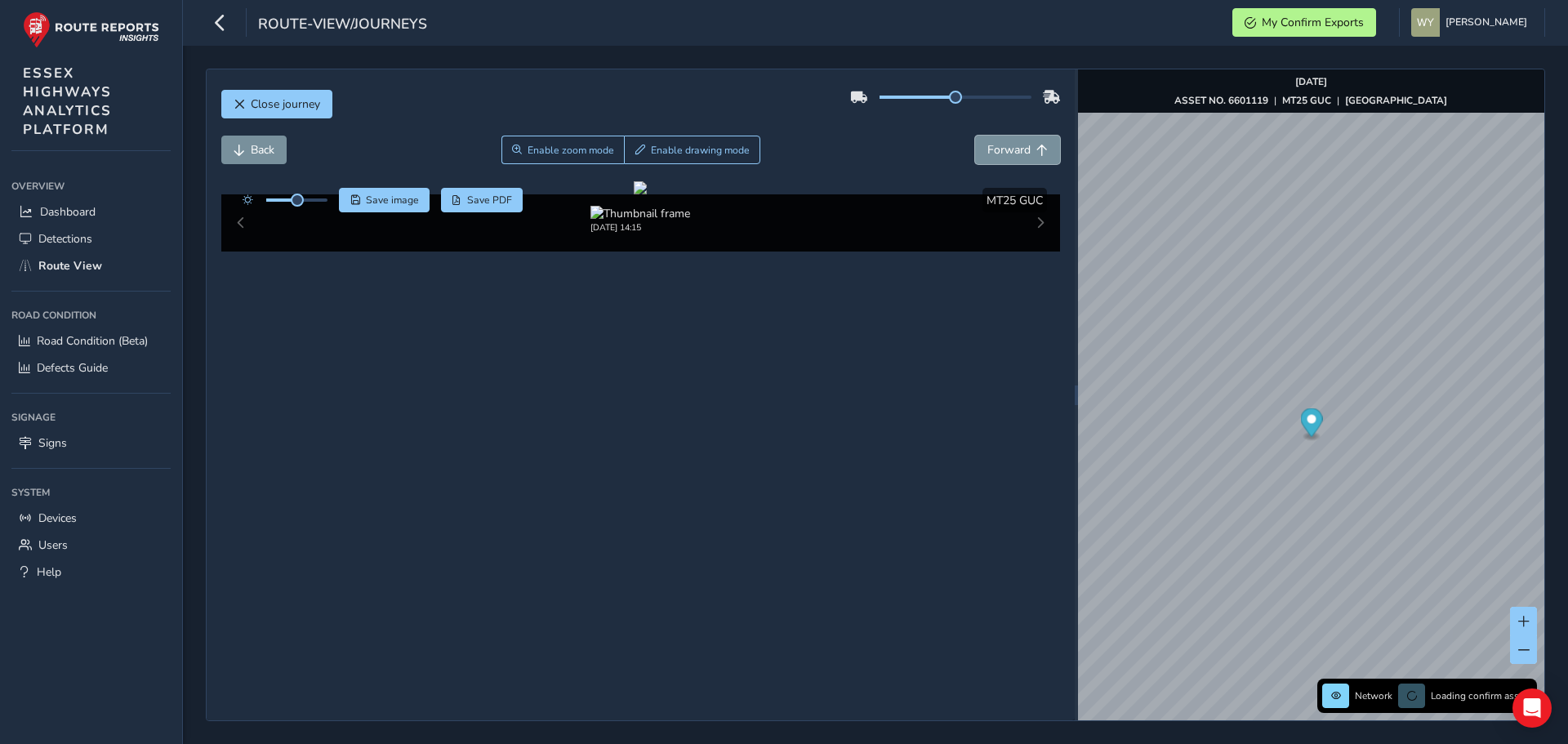
click at [1002, 152] on span "Forward" at bounding box center [1009, 150] width 43 height 16
click at [248, 146] on button "Back" at bounding box center [253, 150] width 66 height 28
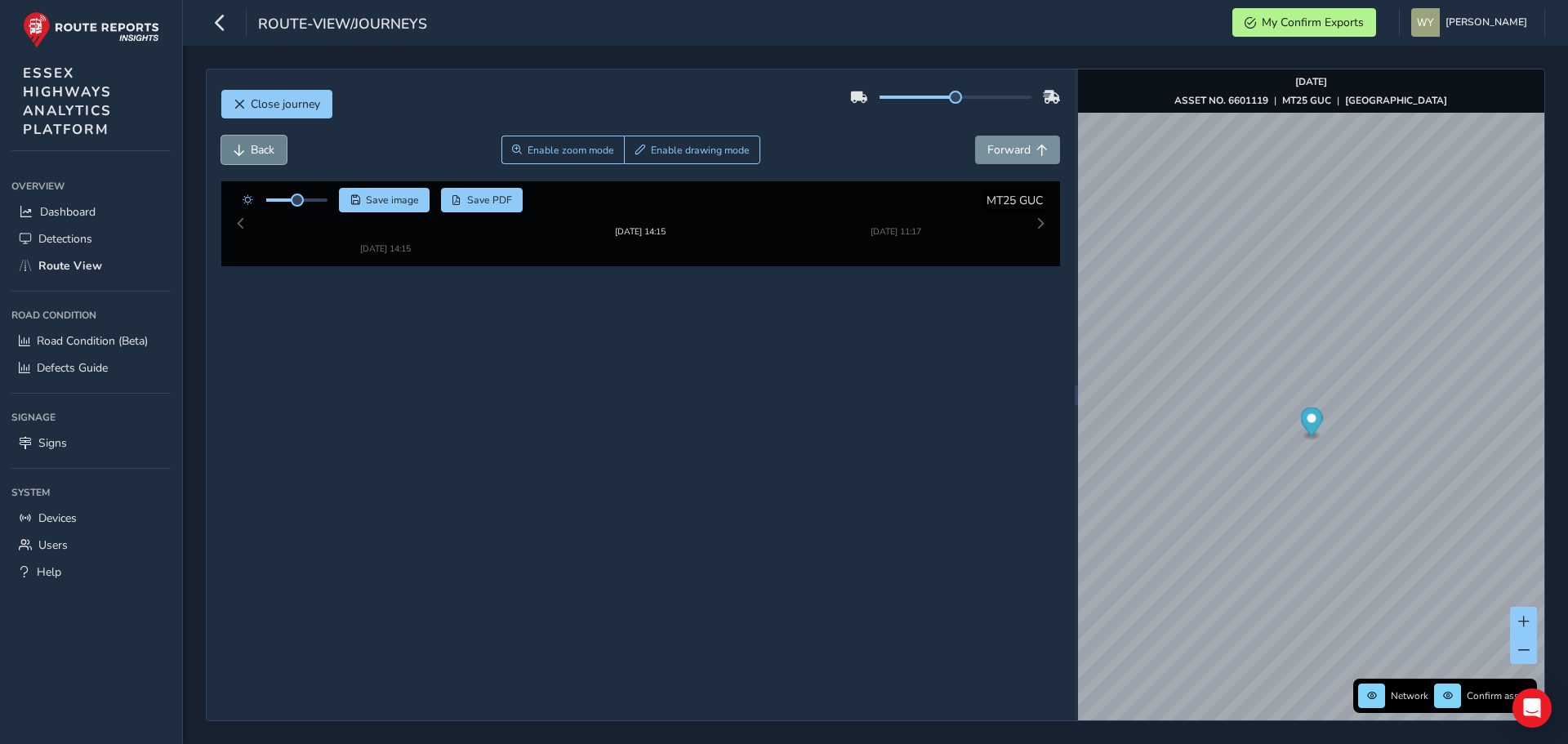
click at [248, 146] on button "Back" at bounding box center [253, 150] width 66 height 28
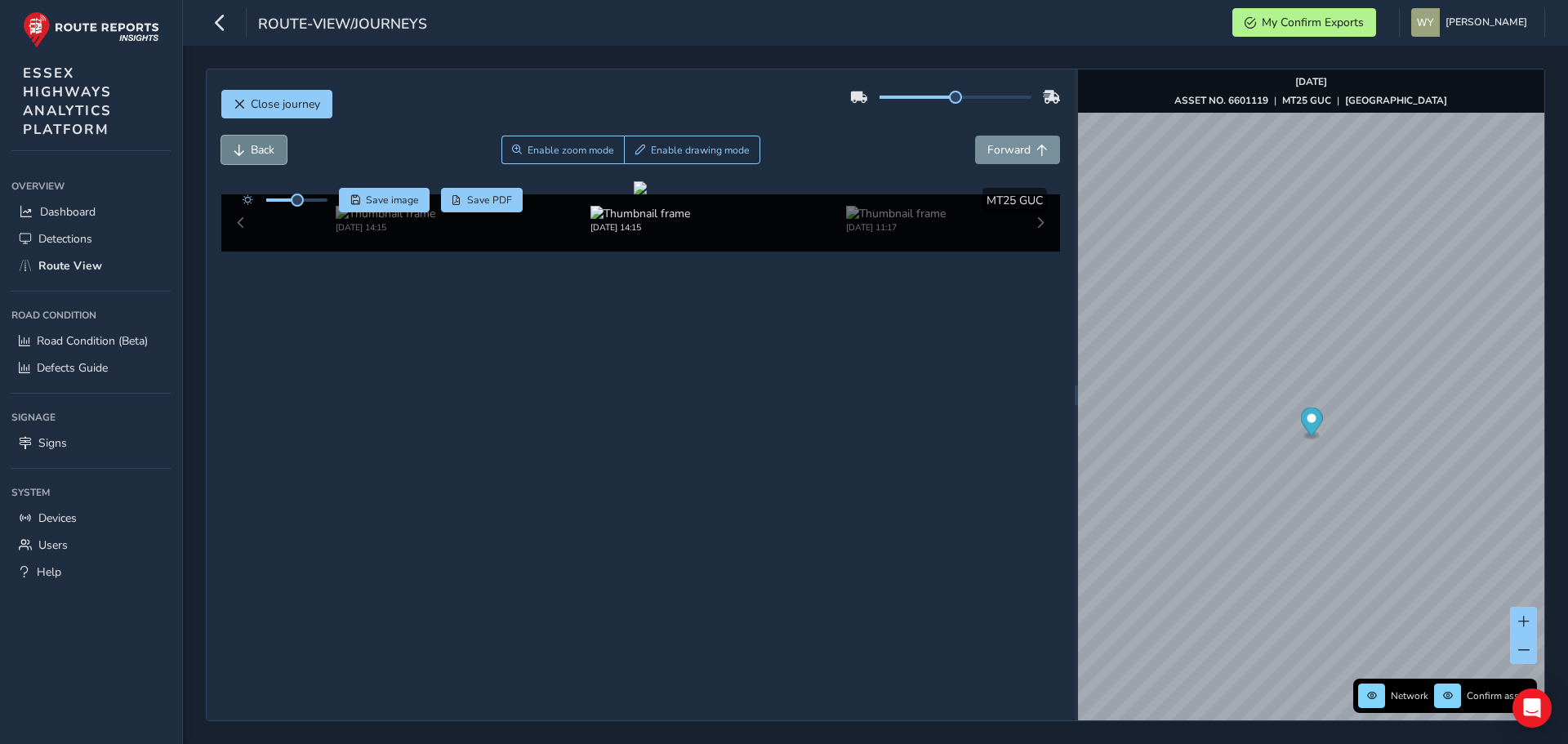
click at [248, 146] on button "Back" at bounding box center [253, 150] width 66 height 28
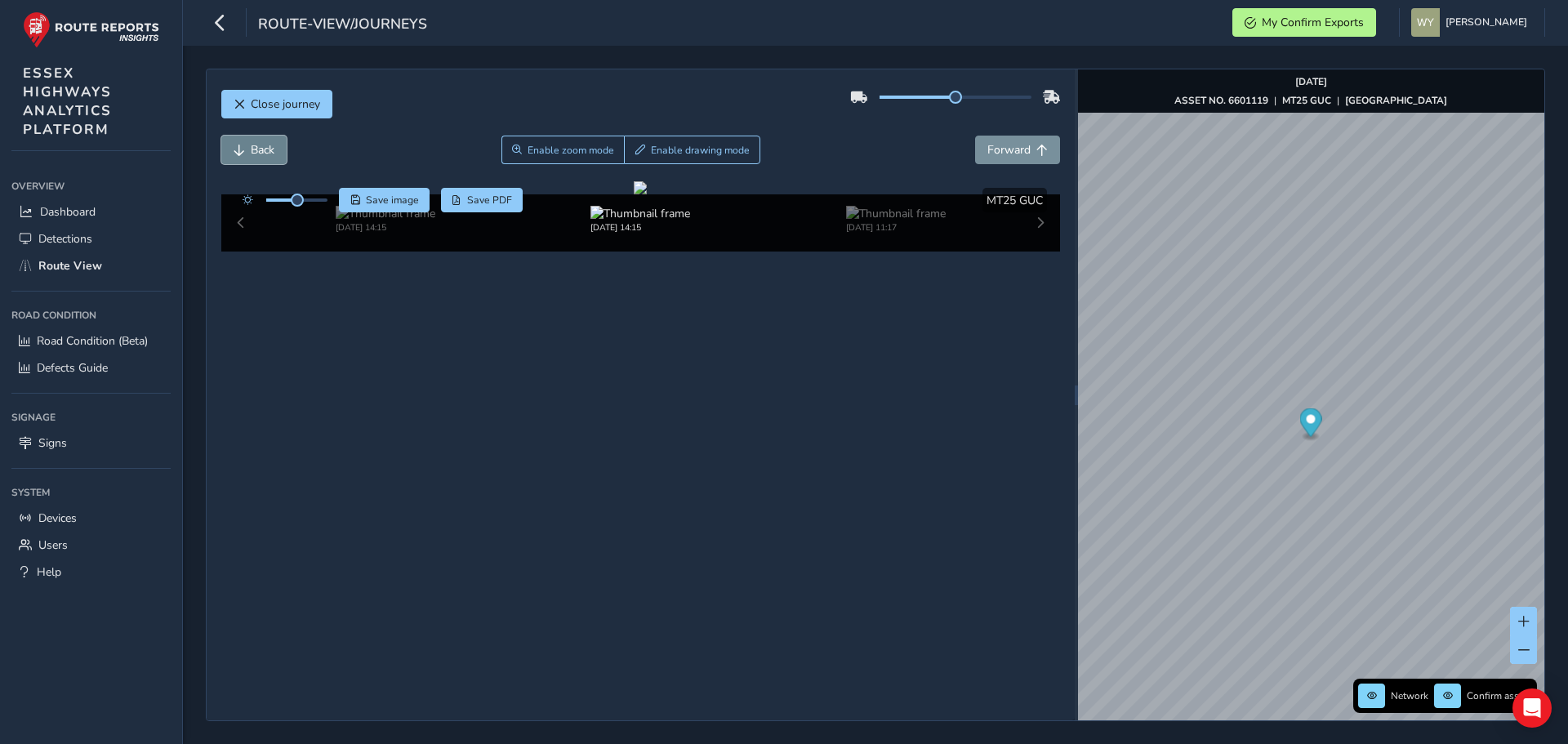
click at [248, 146] on button "Back" at bounding box center [253, 150] width 66 height 28
click at [1015, 150] on span "Forward" at bounding box center [1009, 150] width 43 height 16
drag, startPoint x: 298, startPoint y: 200, endPoint x: 281, endPoint y: 199, distance: 17.0
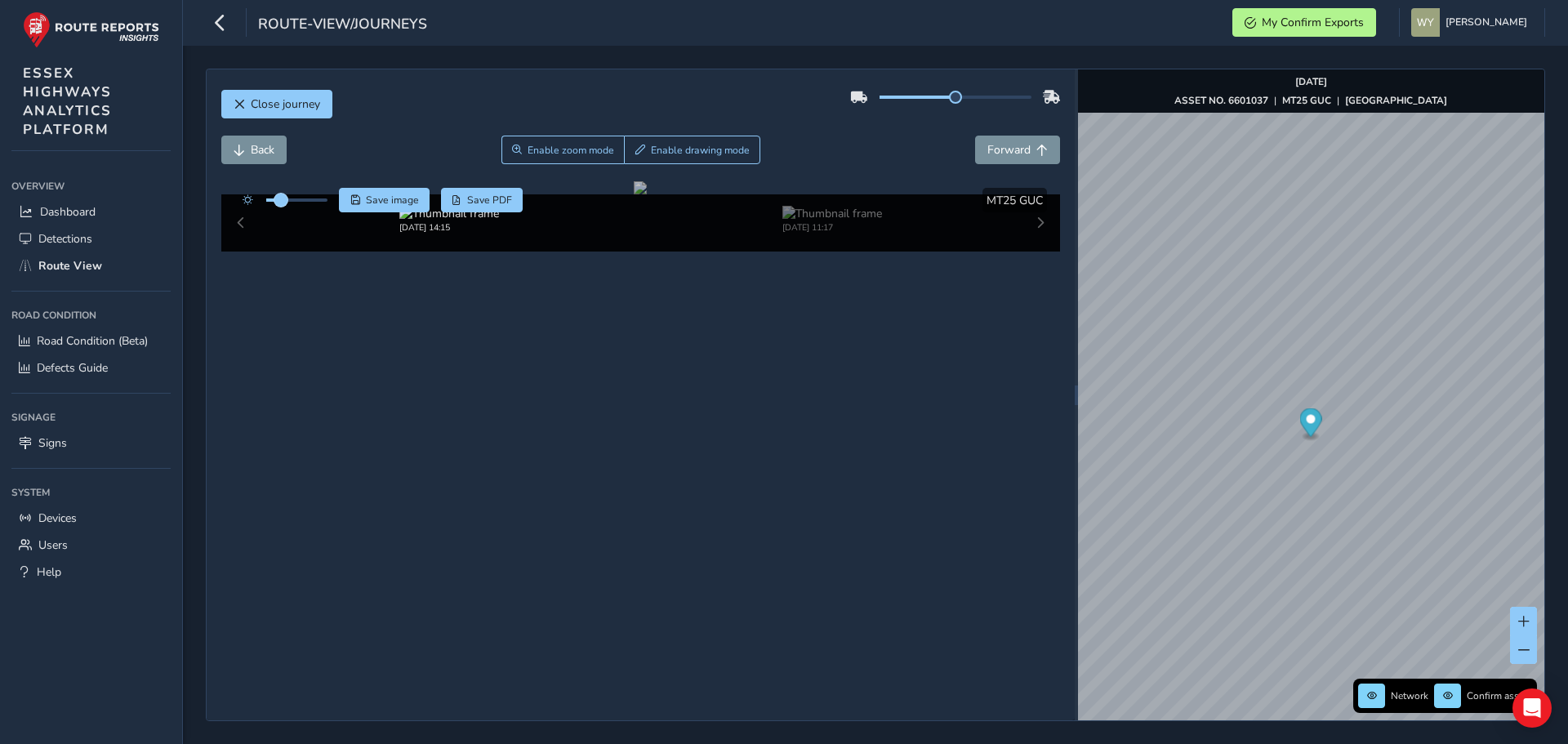
click at [281, 199] on span at bounding box center [281, 200] width 13 height 13
click at [246, 145] on button "Back" at bounding box center [253, 150] width 66 height 28
click at [1036, 150] on span "Forward" at bounding box center [1042, 150] width 12 height 12
